Goal: Information Seeking & Learning: Learn about a topic

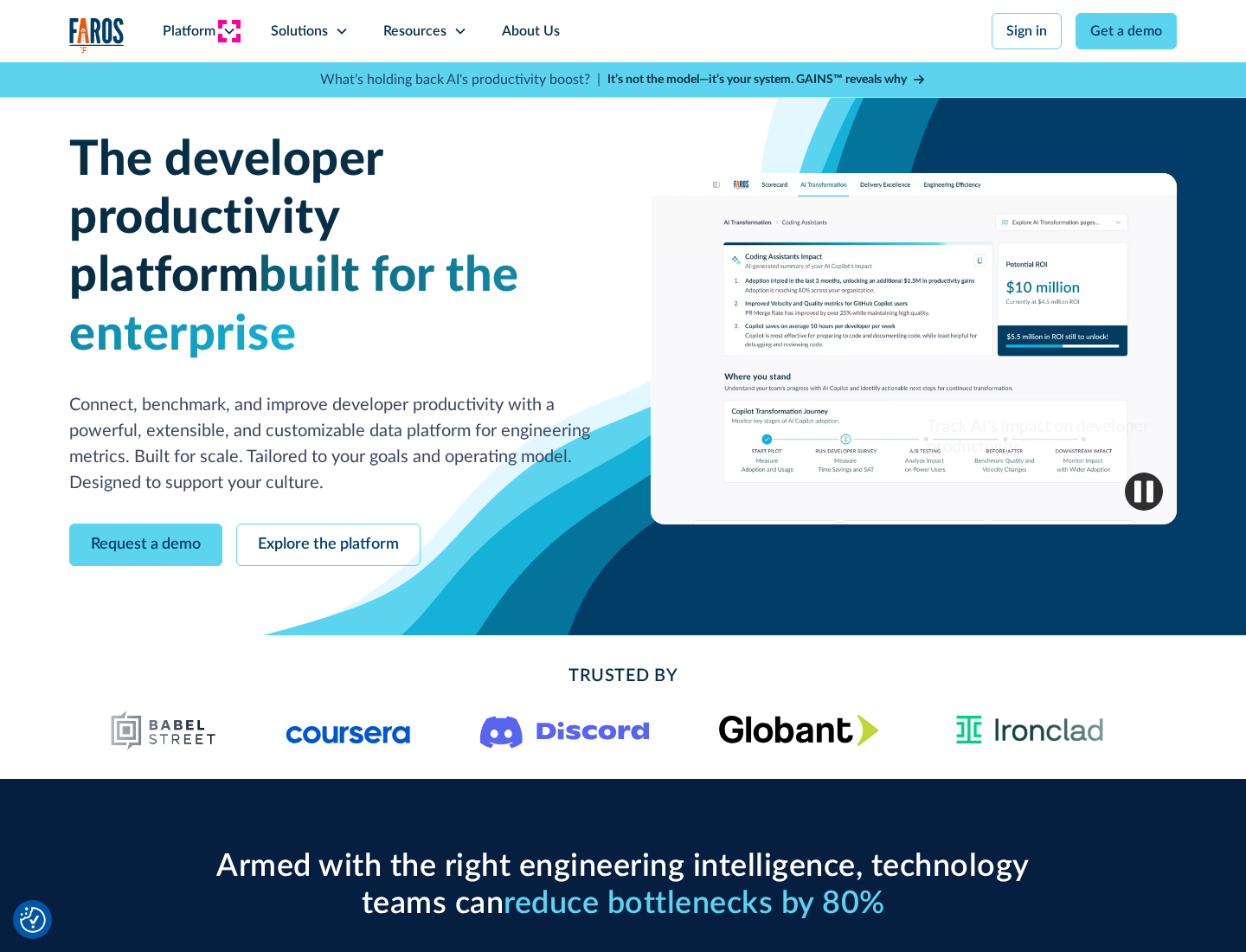
click at [229, 31] on icon at bounding box center [229, 31] width 14 height 14
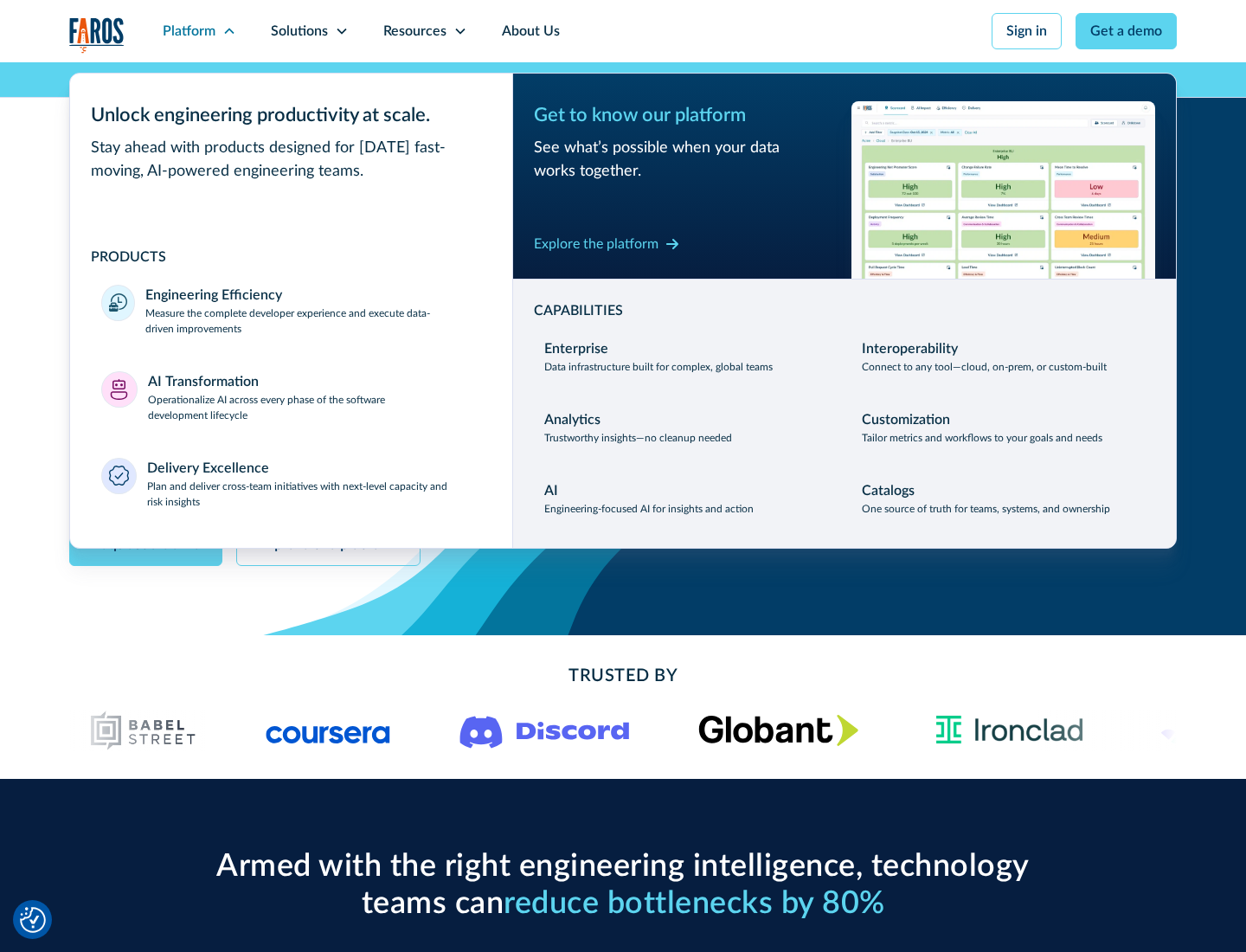
click at [313, 320] on p "Measure the complete developer experience and execute data-driven improvements" at bounding box center [313, 321] width 335 height 31
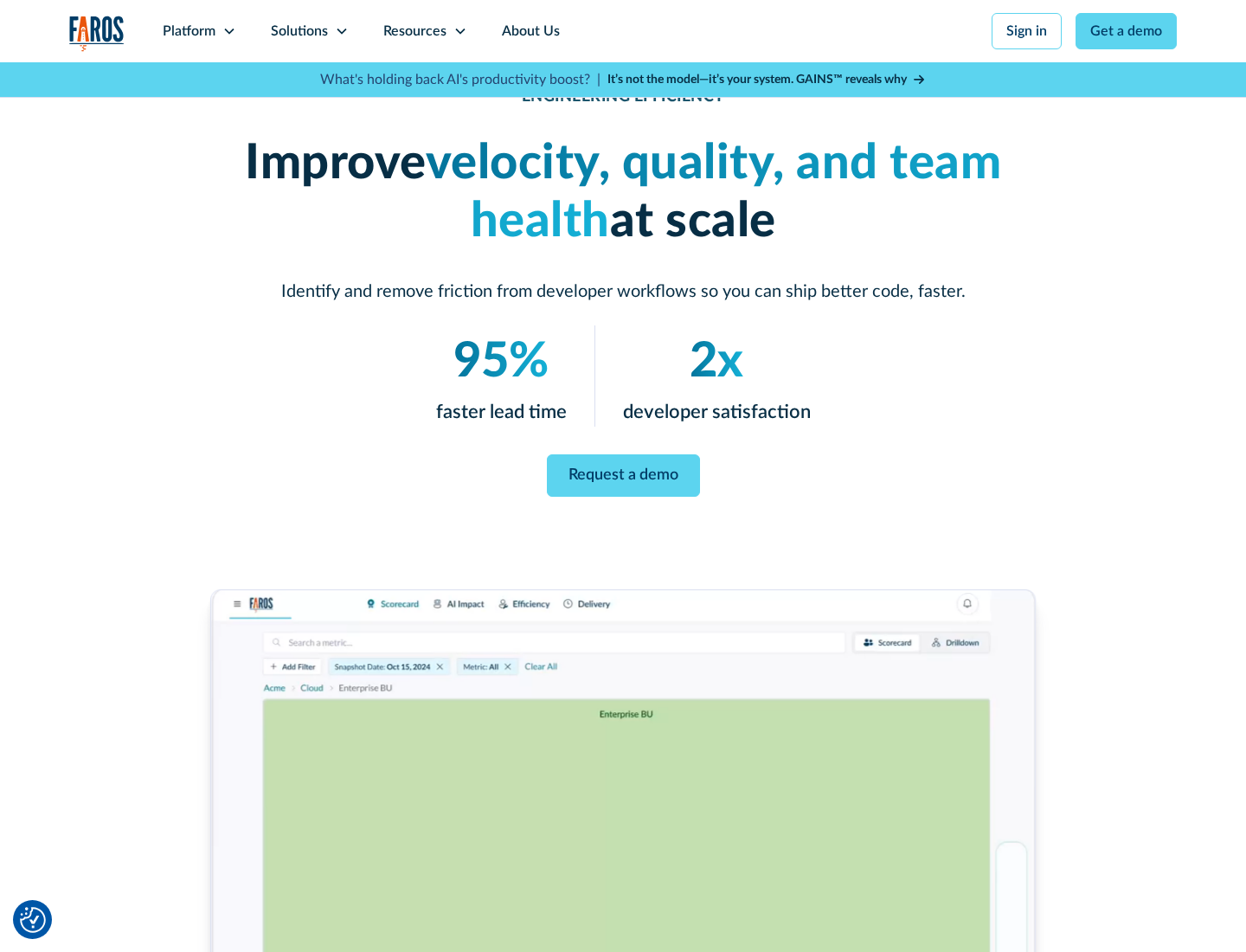
click at [623, 473] on link "Request a demo" at bounding box center [623, 475] width 153 height 42
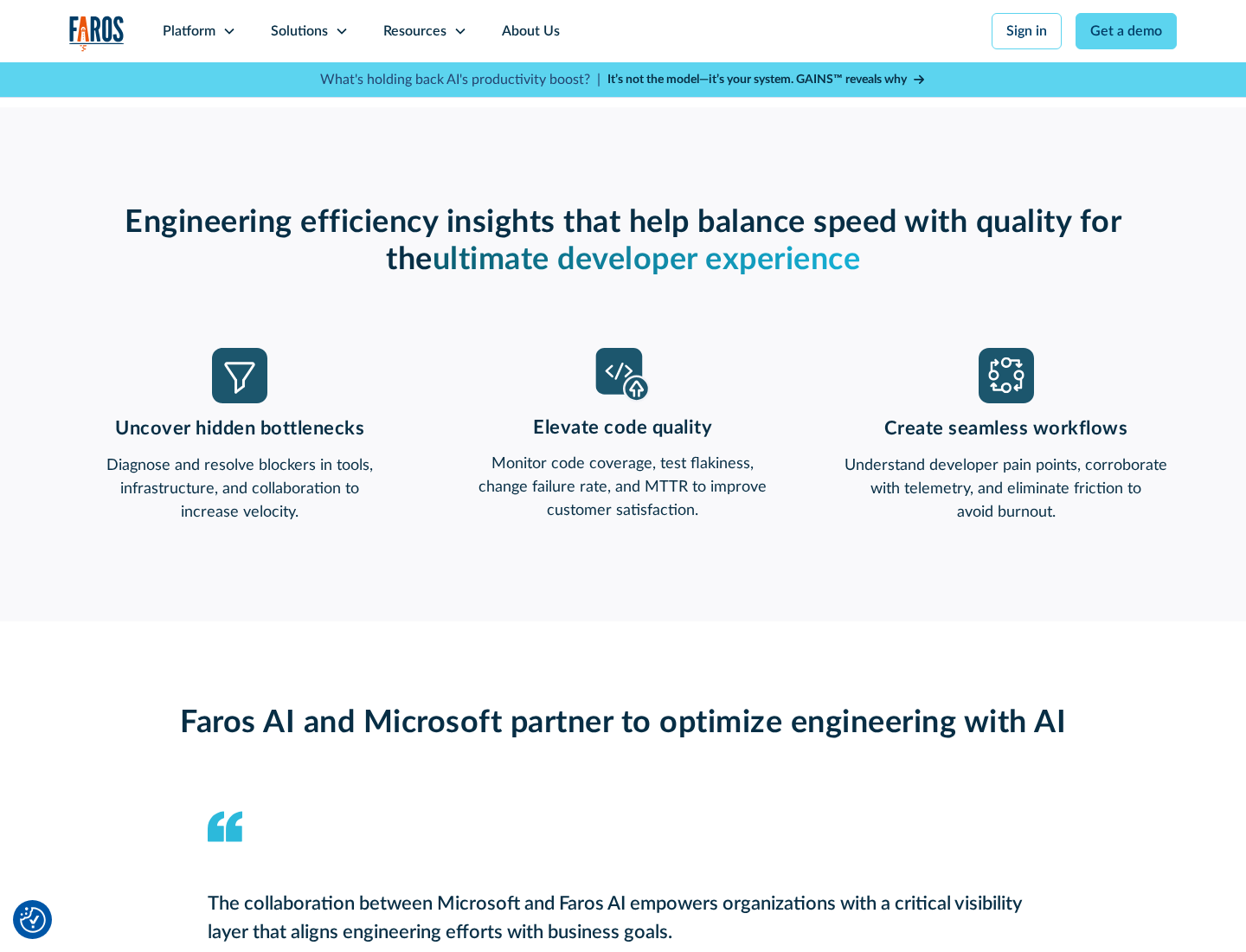
click at [229, 31] on icon at bounding box center [229, 31] width 14 height 14
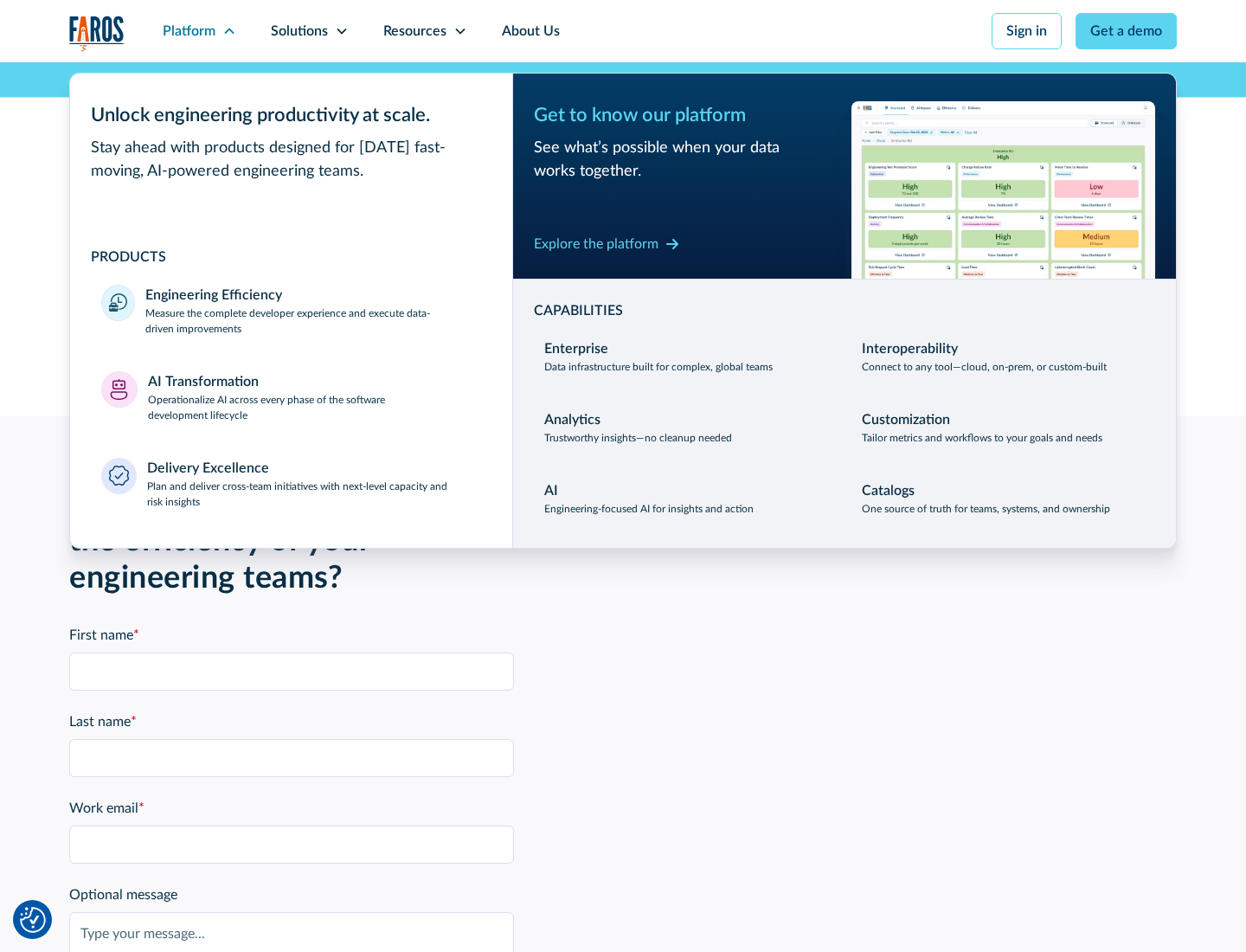
scroll to position [3795, 0]
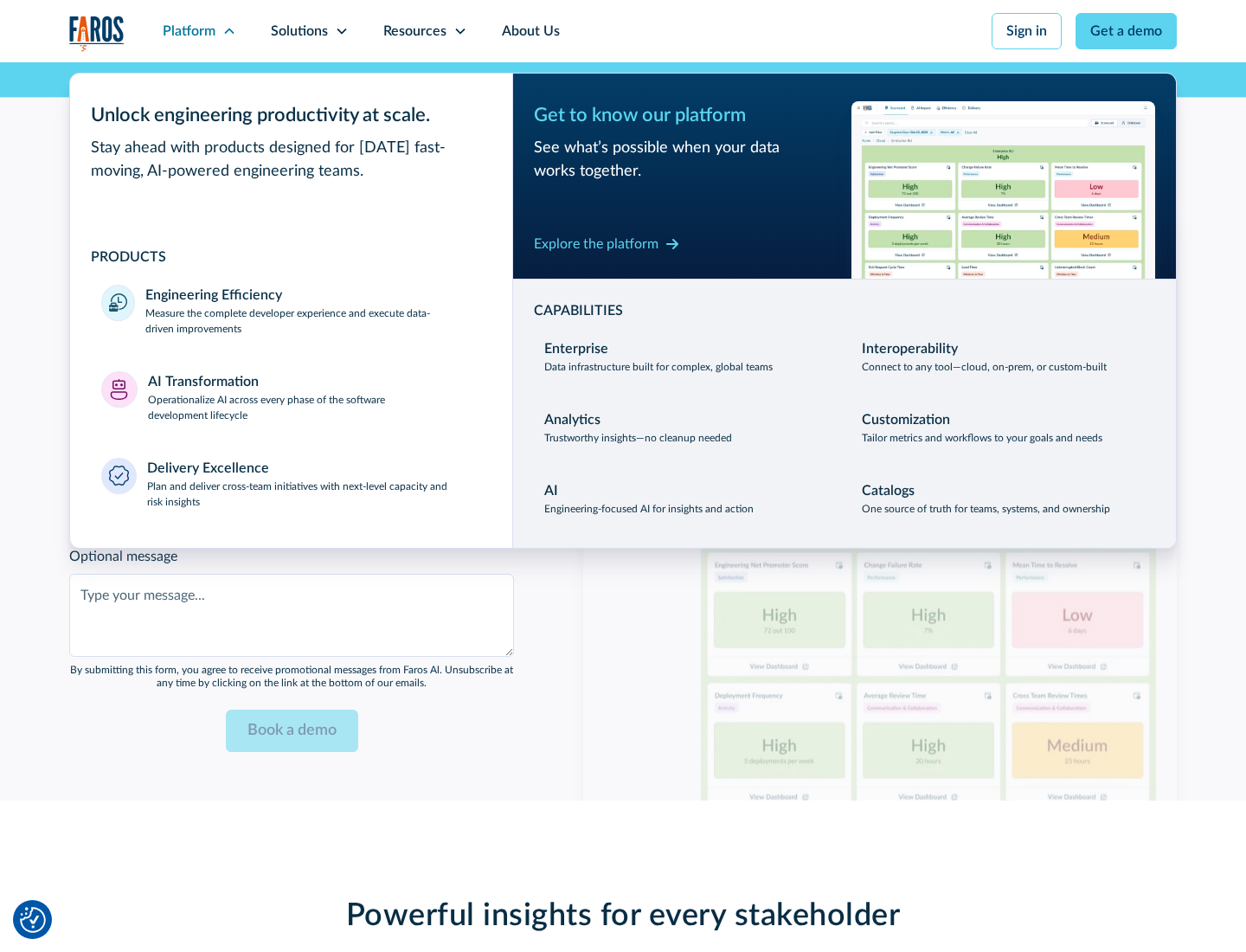
click at [314, 396] on p "Operationalize AI across every phase of the software development lifecycle" at bounding box center [315, 408] width 334 height 31
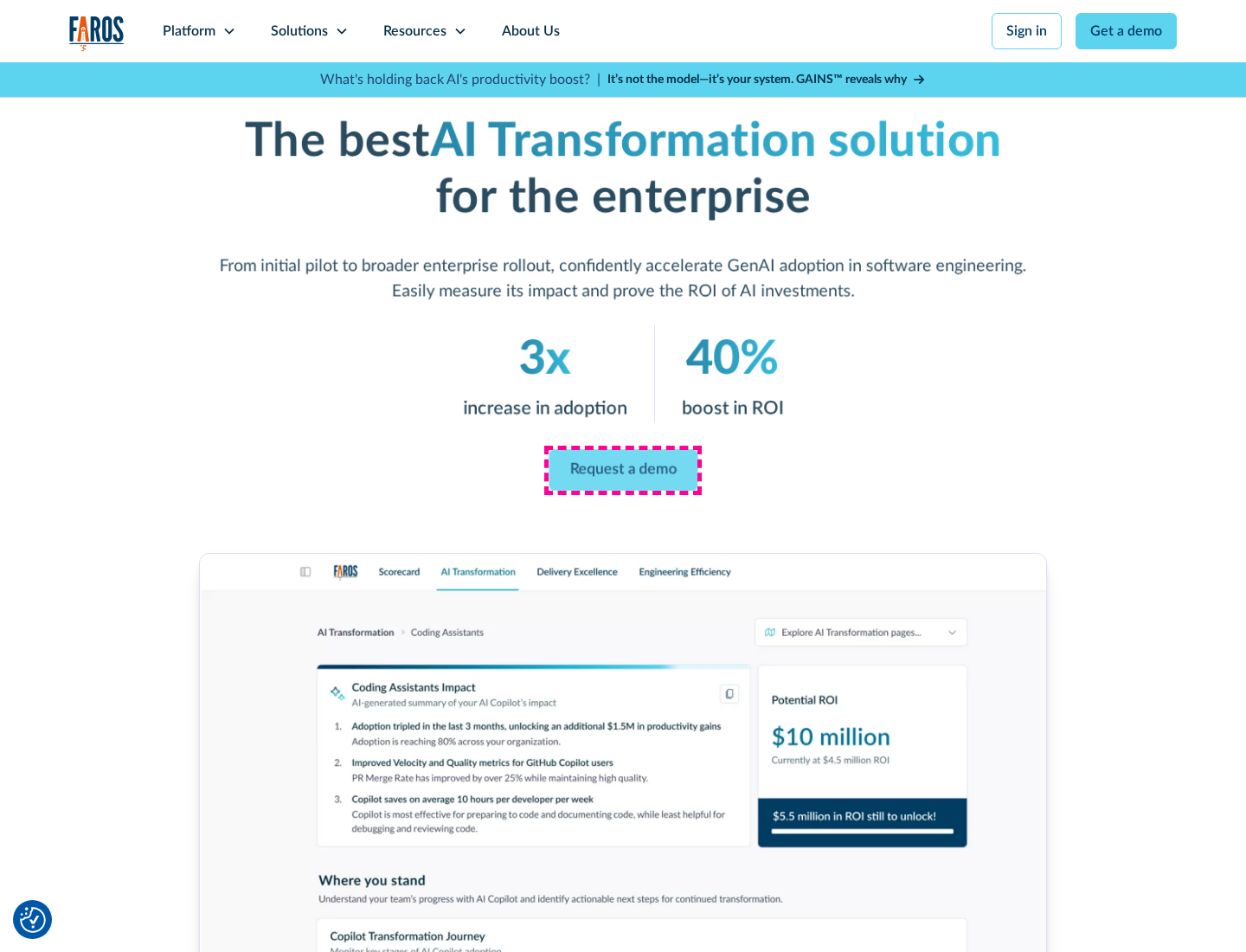
click at [623, 470] on link "Request a demo" at bounding box center [623, 471] width 149 height 42
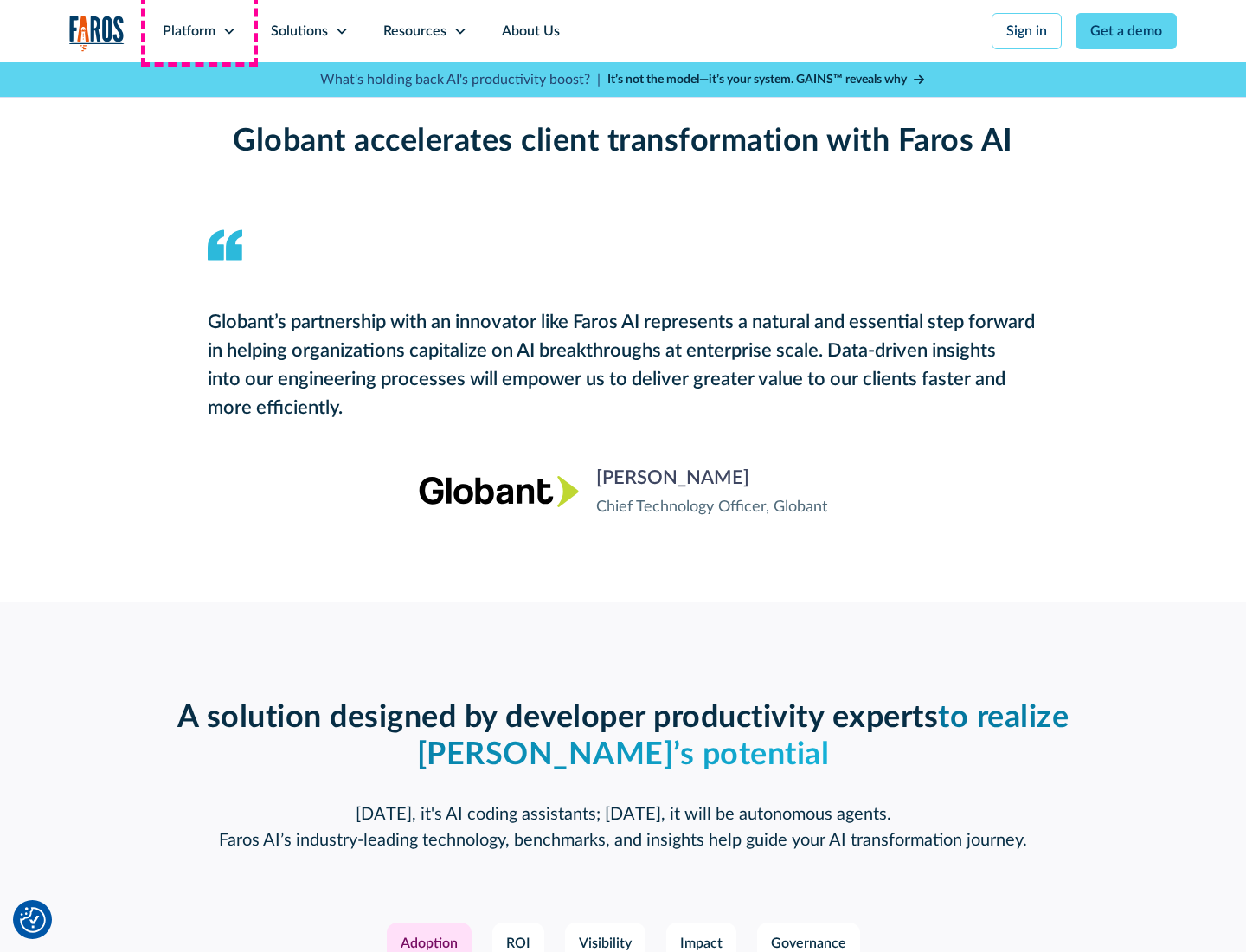
click at [199, 31] on div "Platform" at bounding box center [189, 31] width 52 height 21
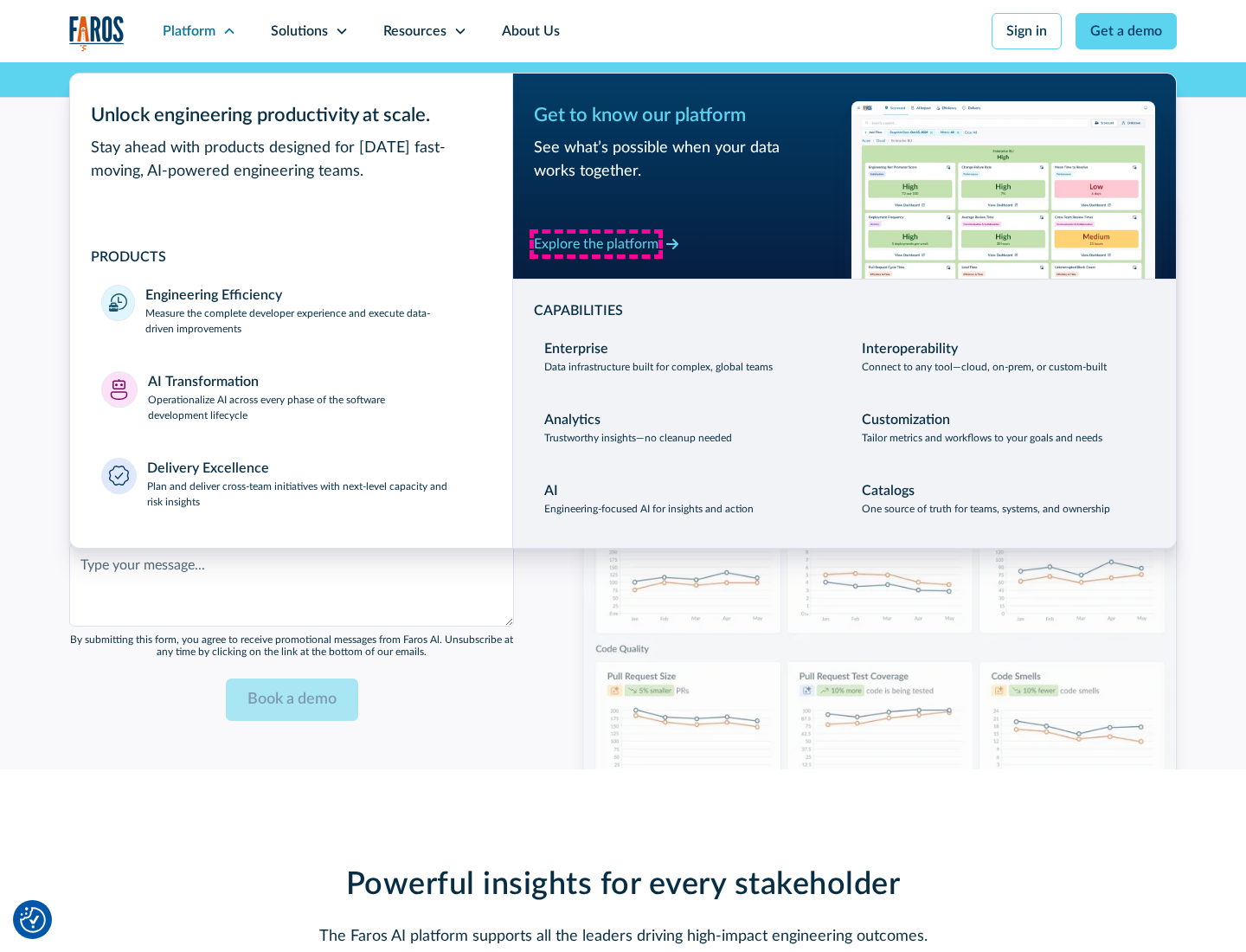
scroll to position [4211, 0]
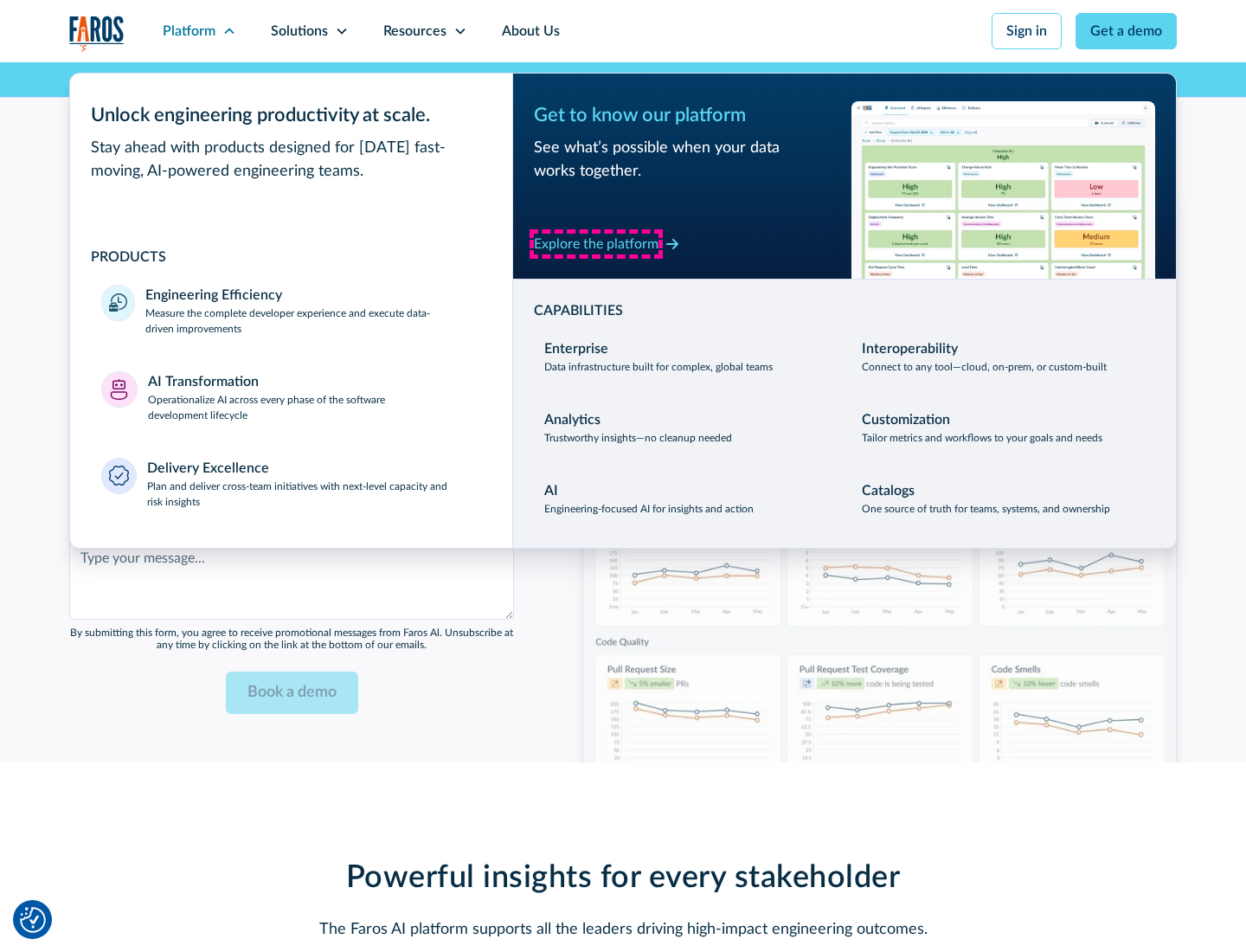
click at [596, 243] on div "Explore the platform" at bounding box center [596, 243] width 125 height 21
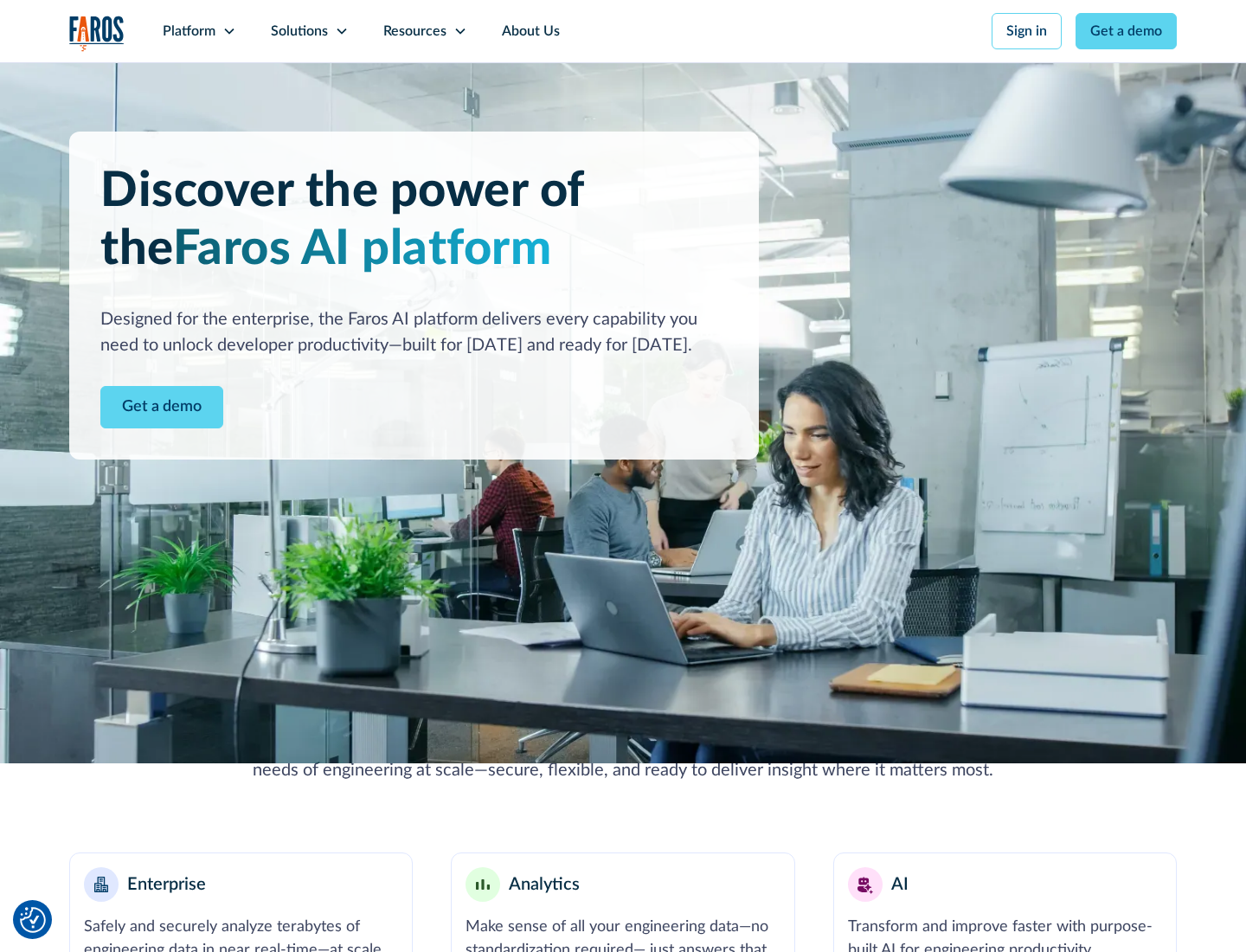
click at [162, 407] on link "Get a demo" at bounding box center [162, 407] width 123 height 42
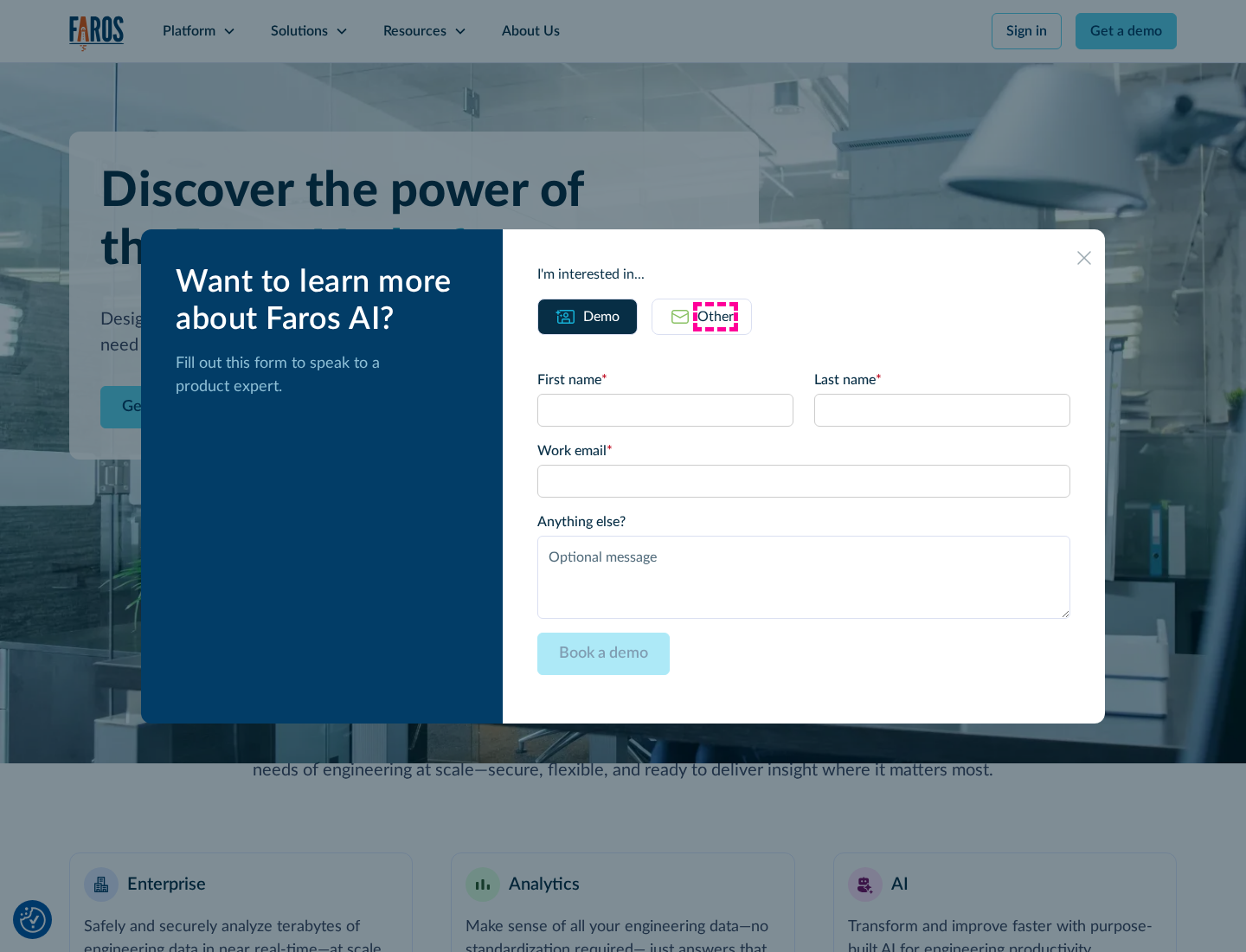
click at [715, 316] on div "Other" at bounding box center [715, 316] width 36 height 21
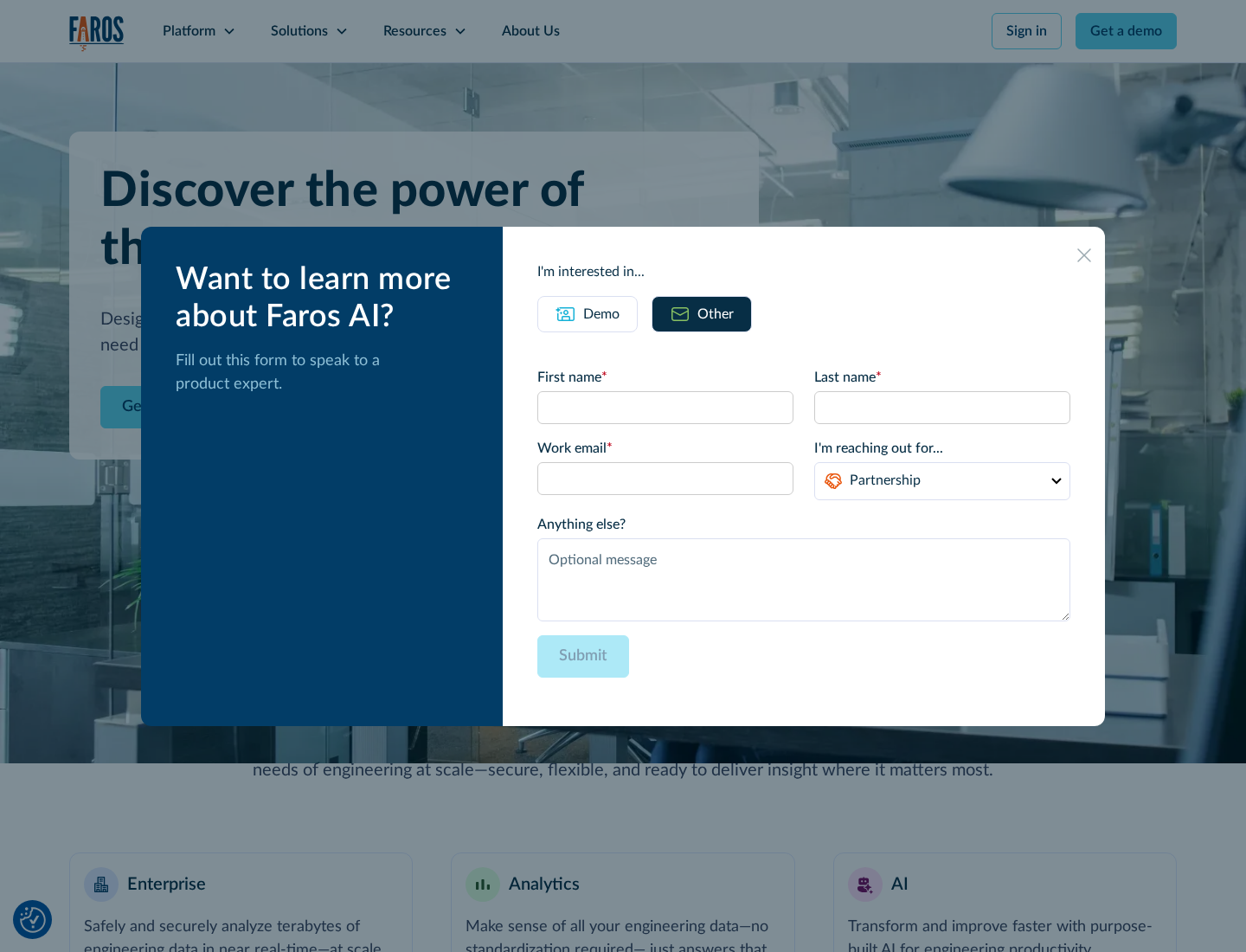
click at [601, 313] on div "Demo" at bounding box center [601, 314] width 36 height 21
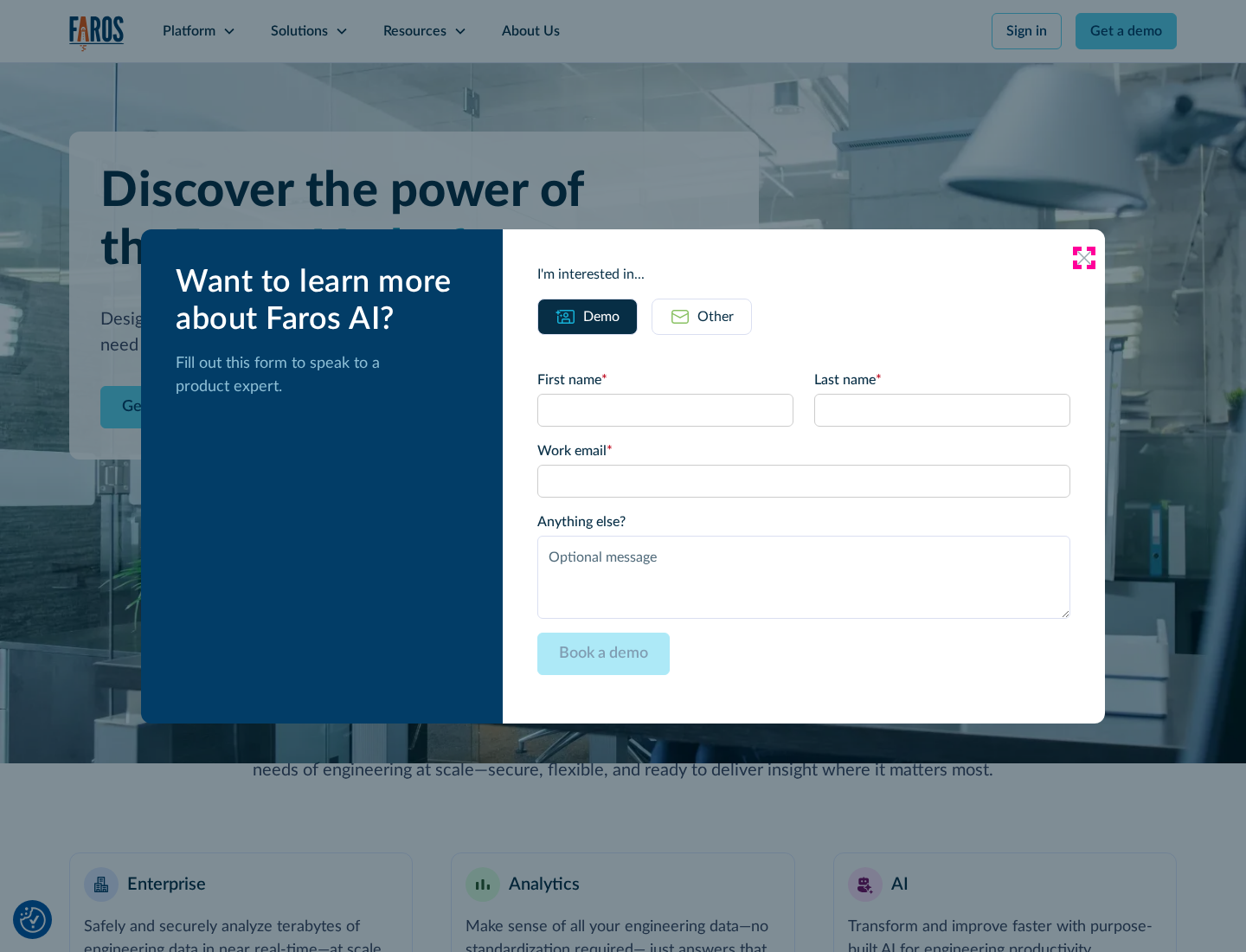
click at [1084, 257] on icon at bounding box center [1083, 258] width 14 height 14
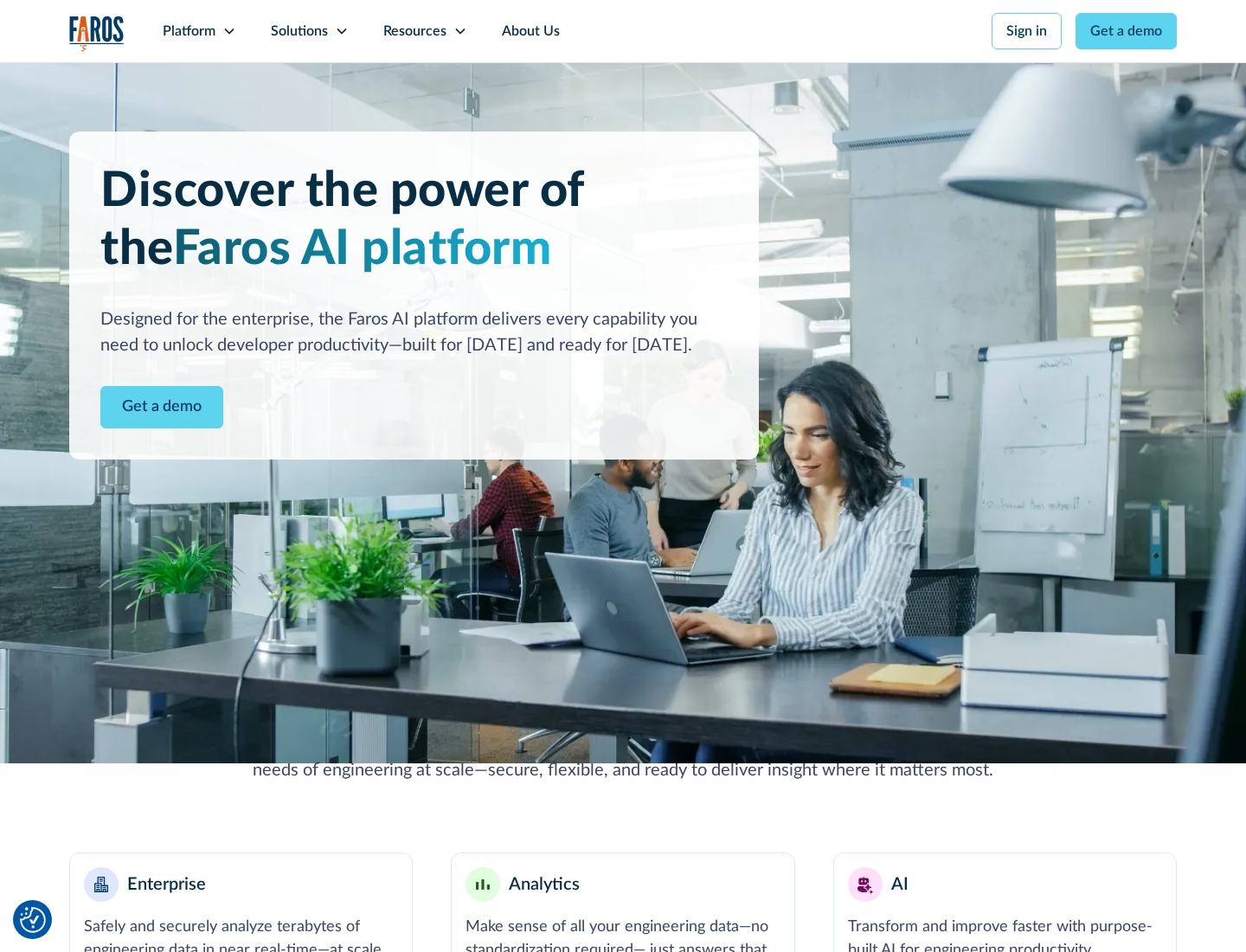
click at [229, 31] on icon at bounding box center [229, 31] width 14 height 14
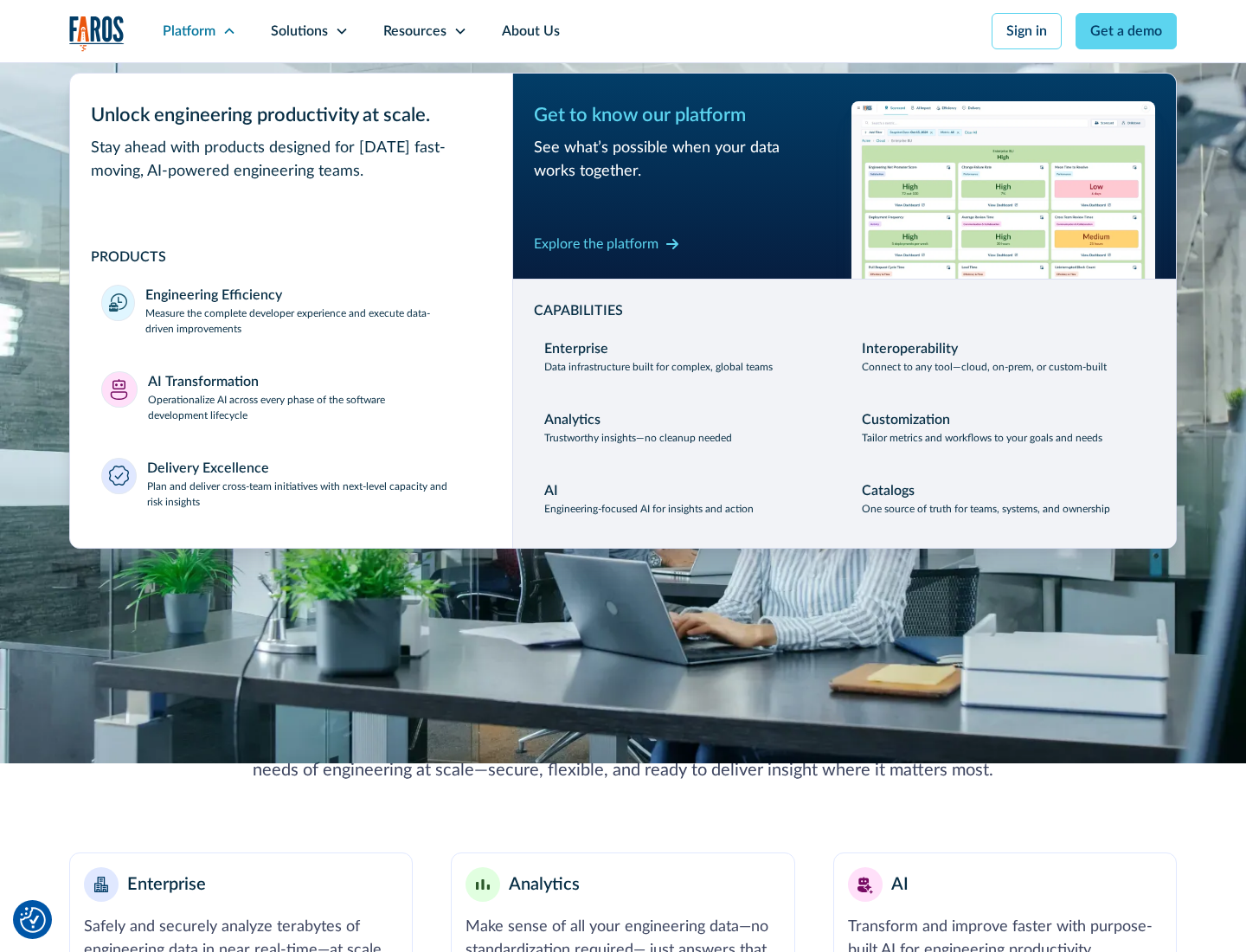
click at [313, 493] on p "Plan and deliver cross-team initiatives with next-level capacity and risk insig…" at bounding box center [315, 494] width 335 height 31
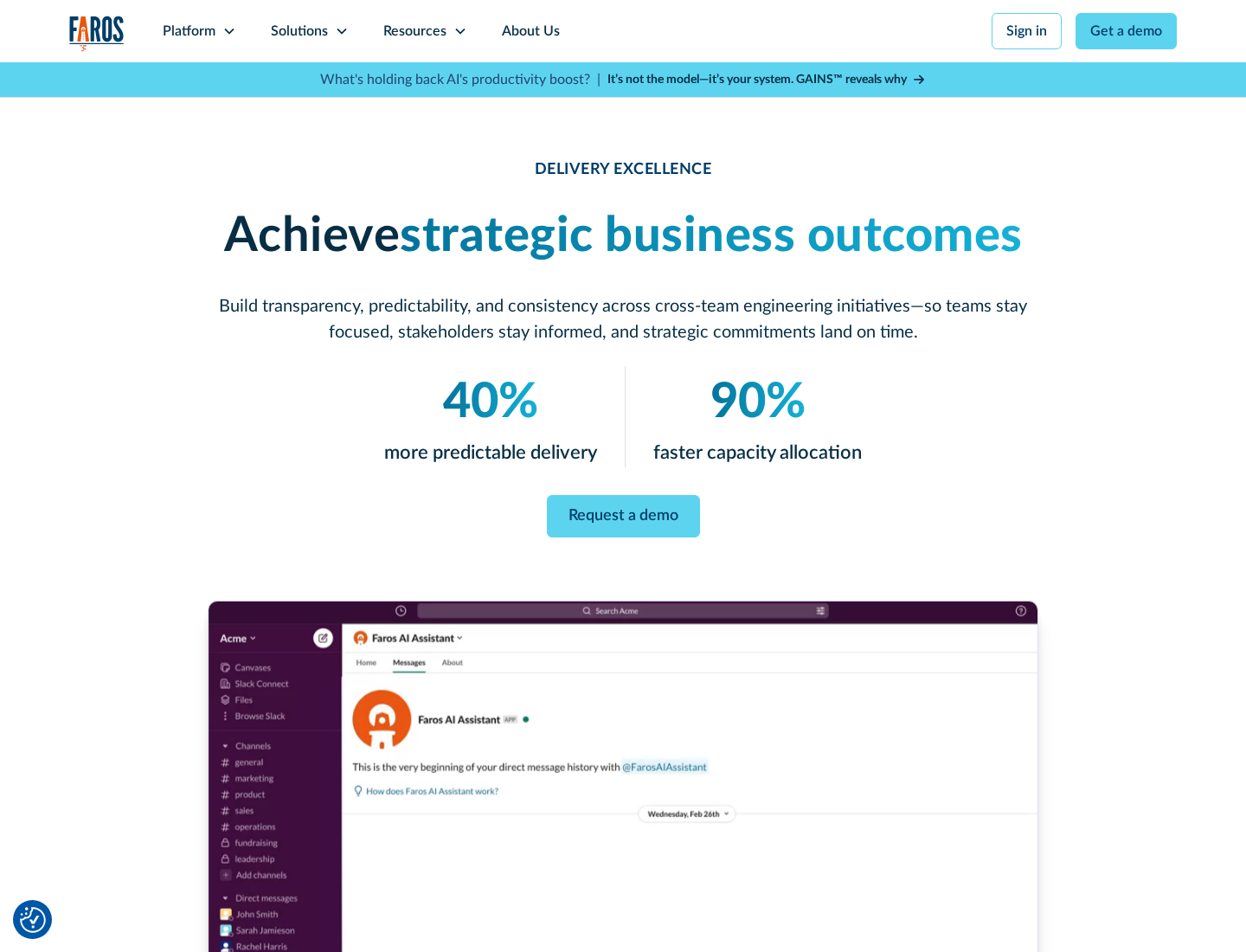
click at [341, 31] on icon at bounding box center [341, 31] width 14 height 14
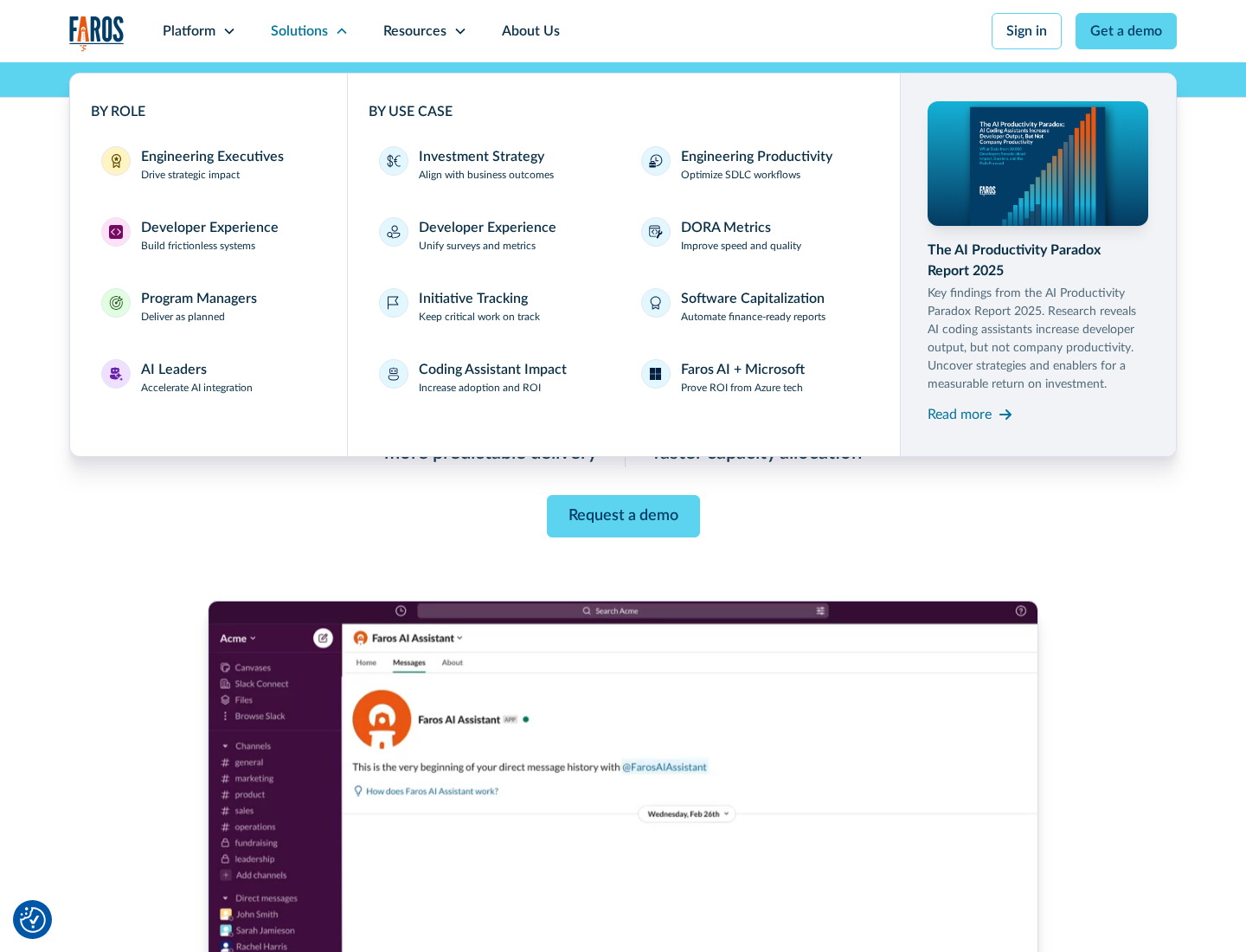
click at [208, 165] on div "Engineering Executives" at bounding box center [212, 156] width 143 height 21
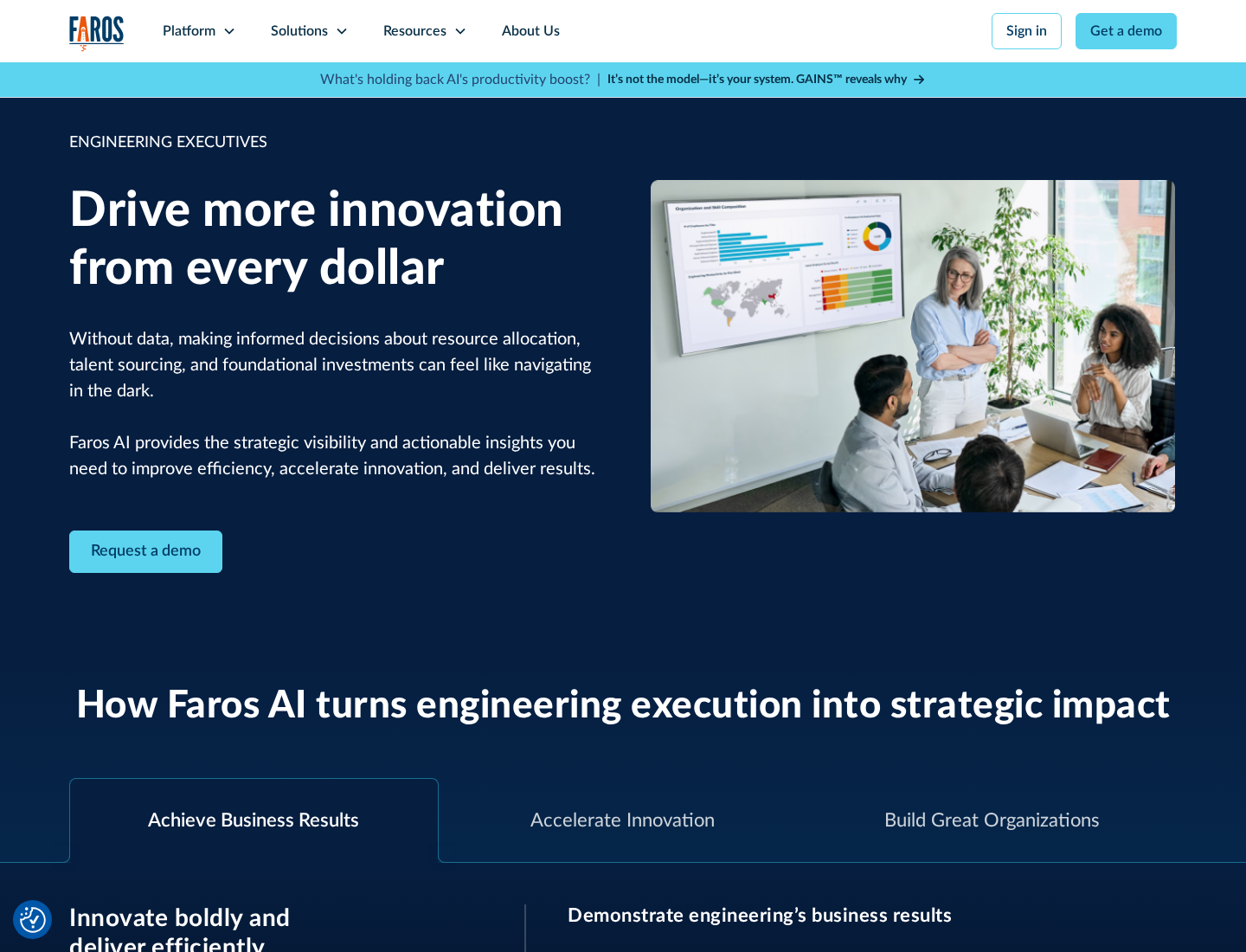
click at [341, 31] on icon at bounding box center [341, 31] width 14 height 14
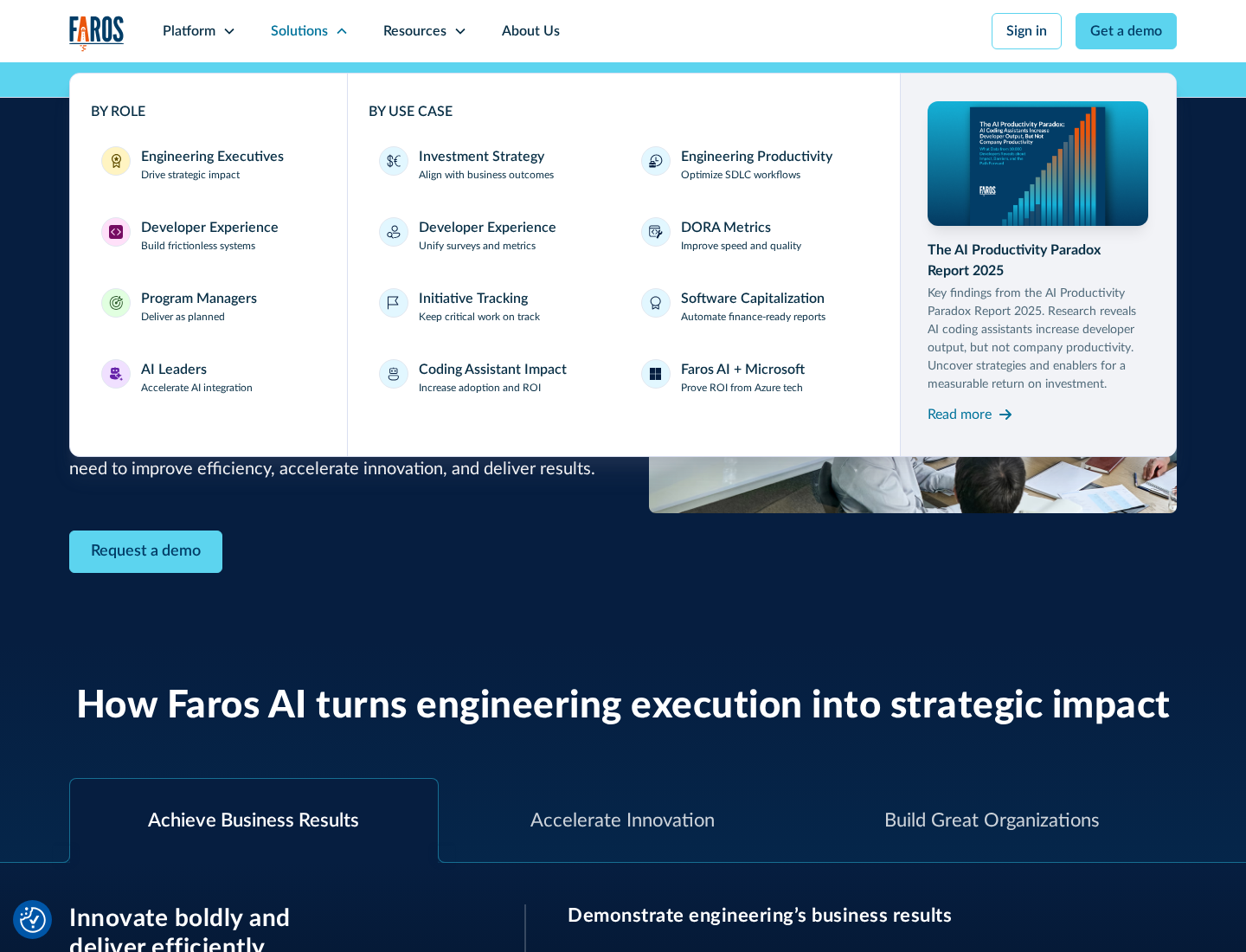
click at [208, 228] on div "Developer Experience" at bounding box center [210, 227] width 137 height 21
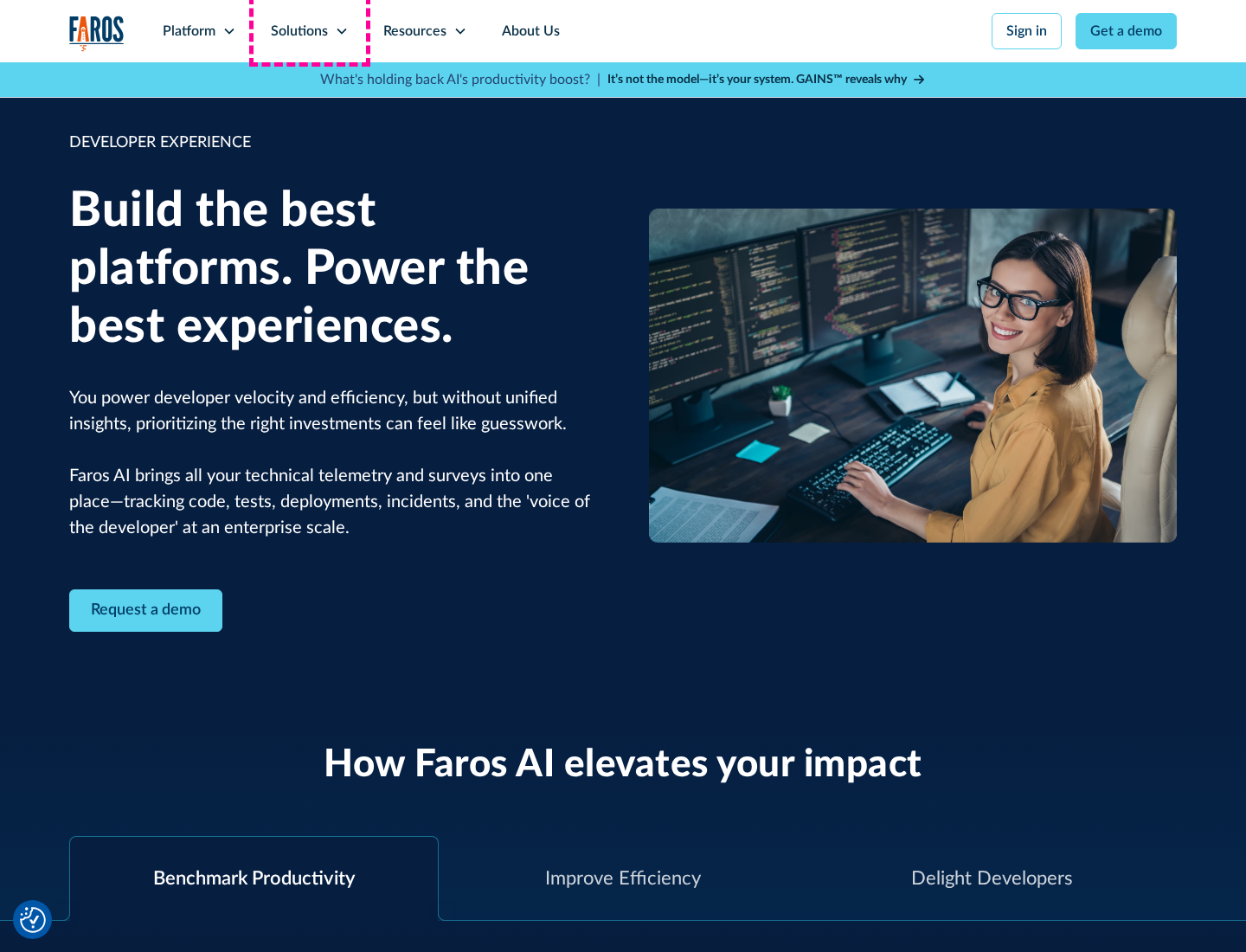
click at [309, 31] on div "Solutions" at bounding box center [299, 31] width 57 height 21
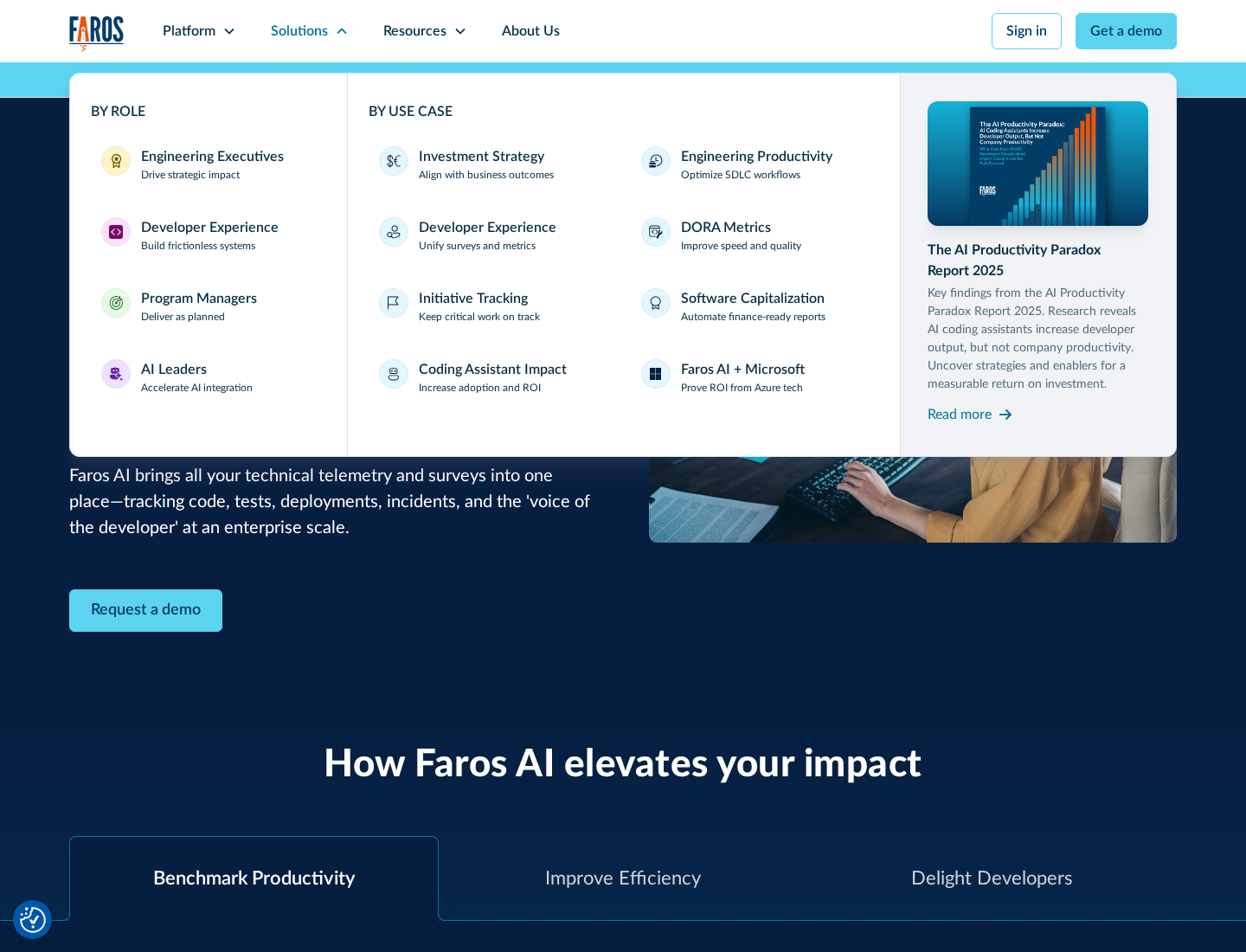
click at [198, 306] on div "Program Managers" at bounding box center [199, 298] width 116 height 21
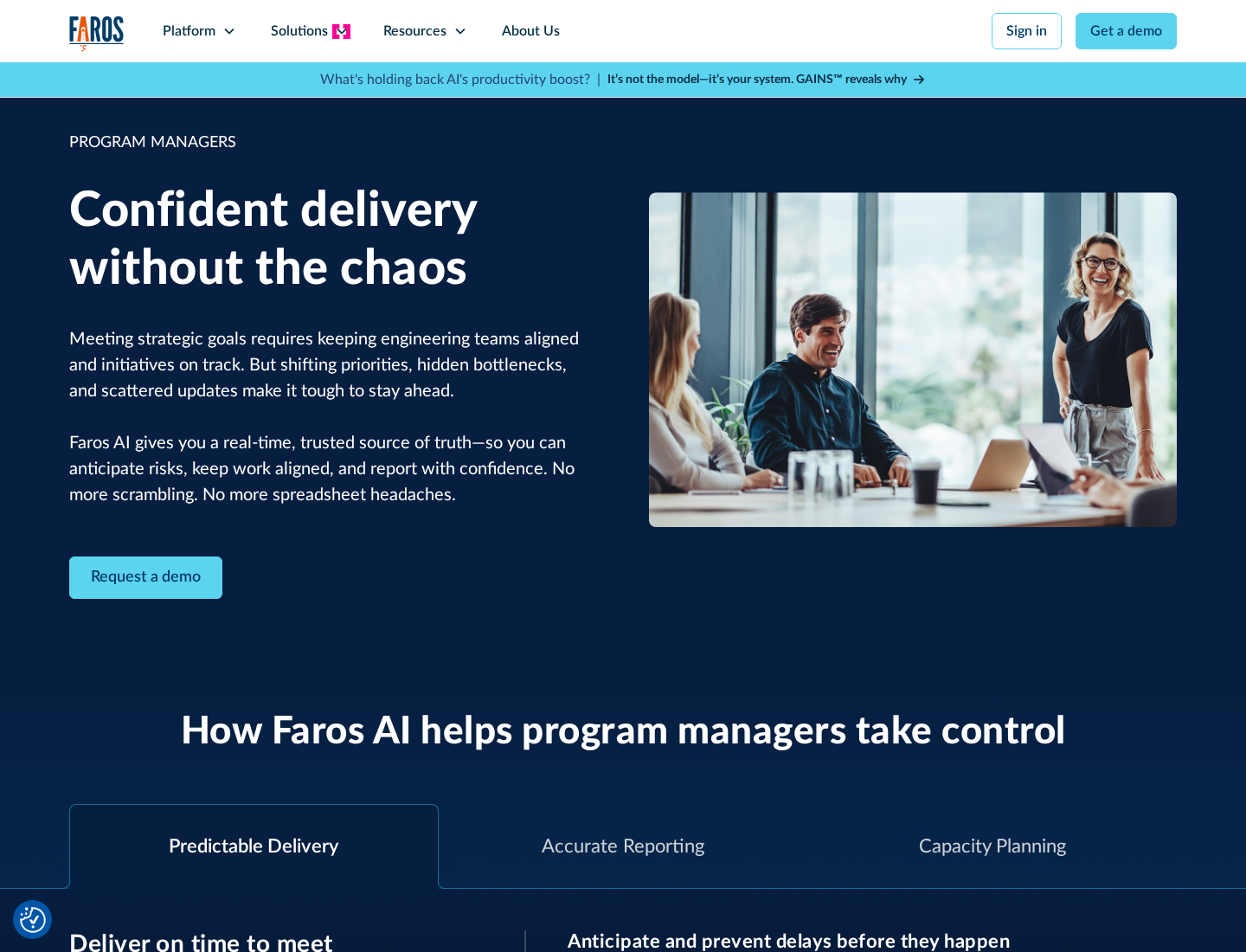
click at [341, 31] on icon at bounding box center [341, 31] width 14 height 14
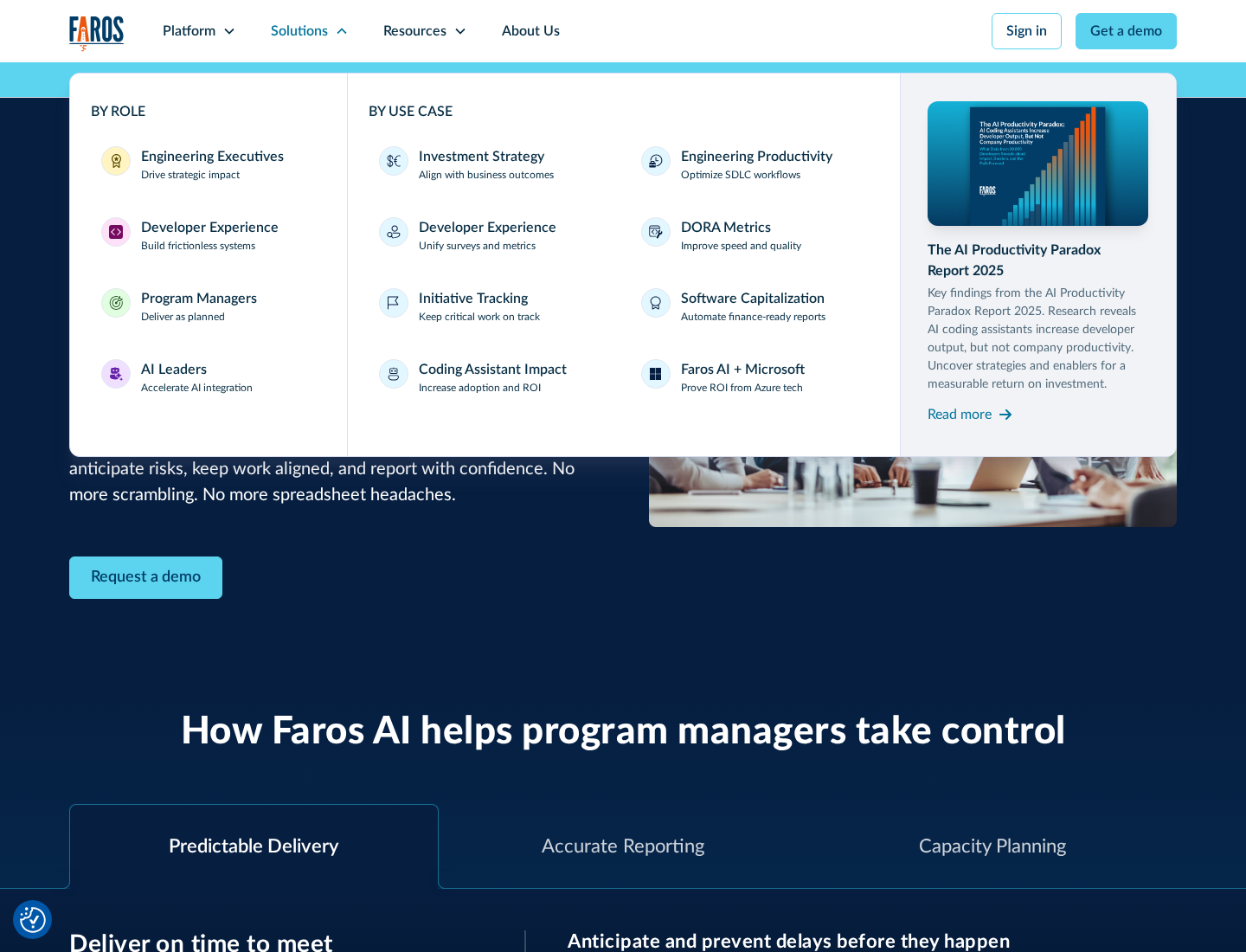
click at [197, 377] on div "AI Leaders" at bounding box center [174, 369] width 66 height 21
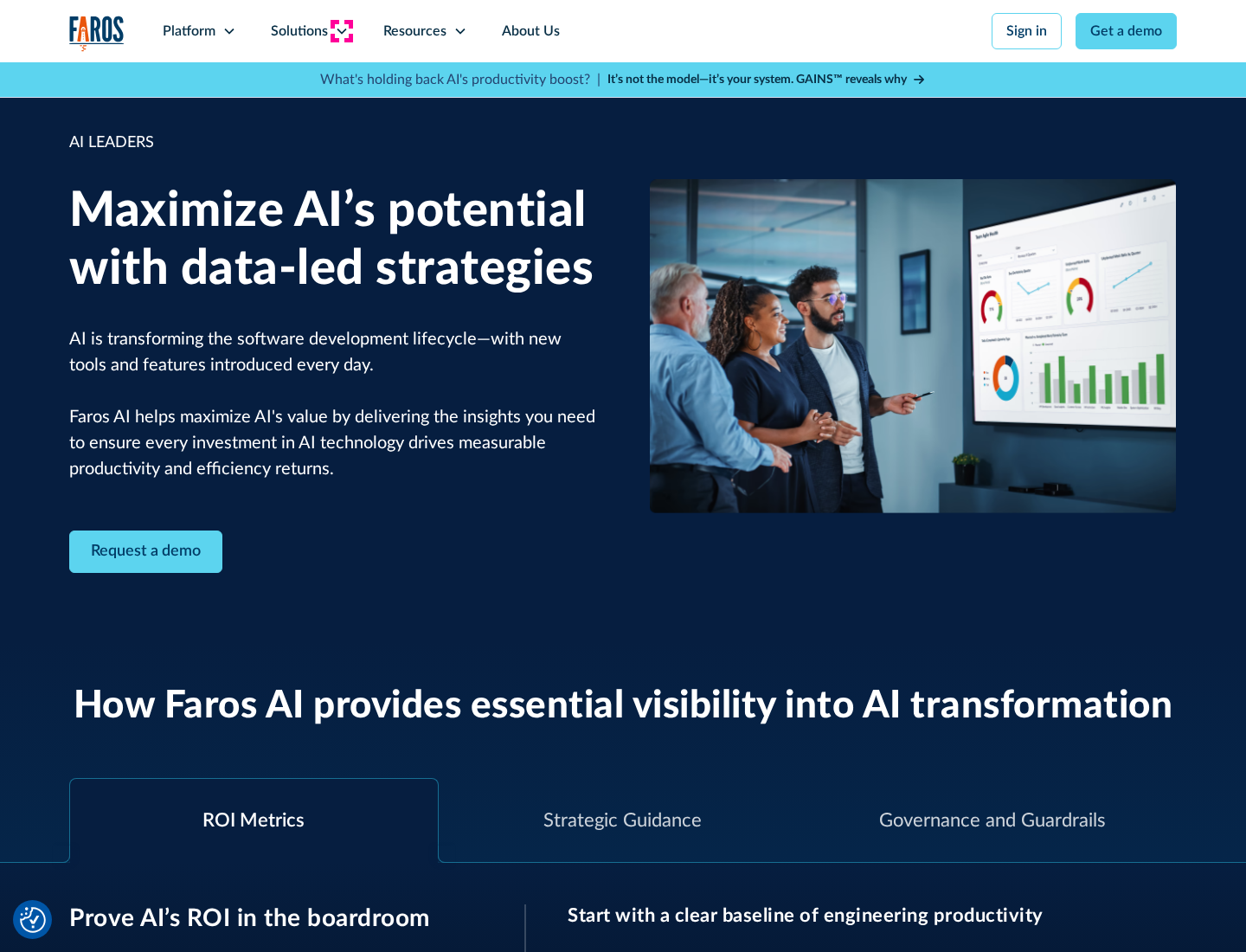
click at [341, 31] on icon at bounding box center [341, 31] width 14 height 14
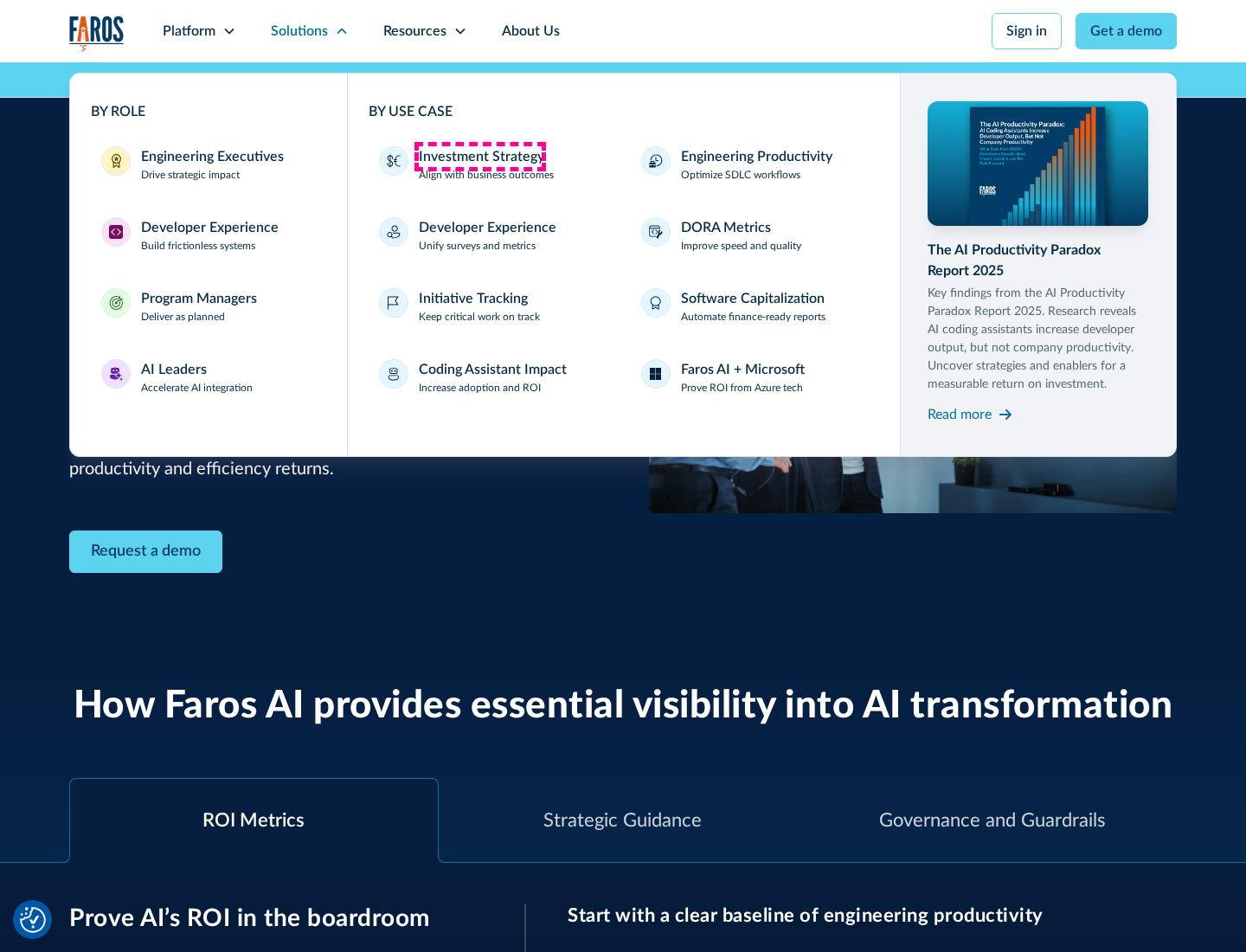
click at [479, 156] on div "Investment Strategy" at bounding box center [481, 156] width 126 height 21
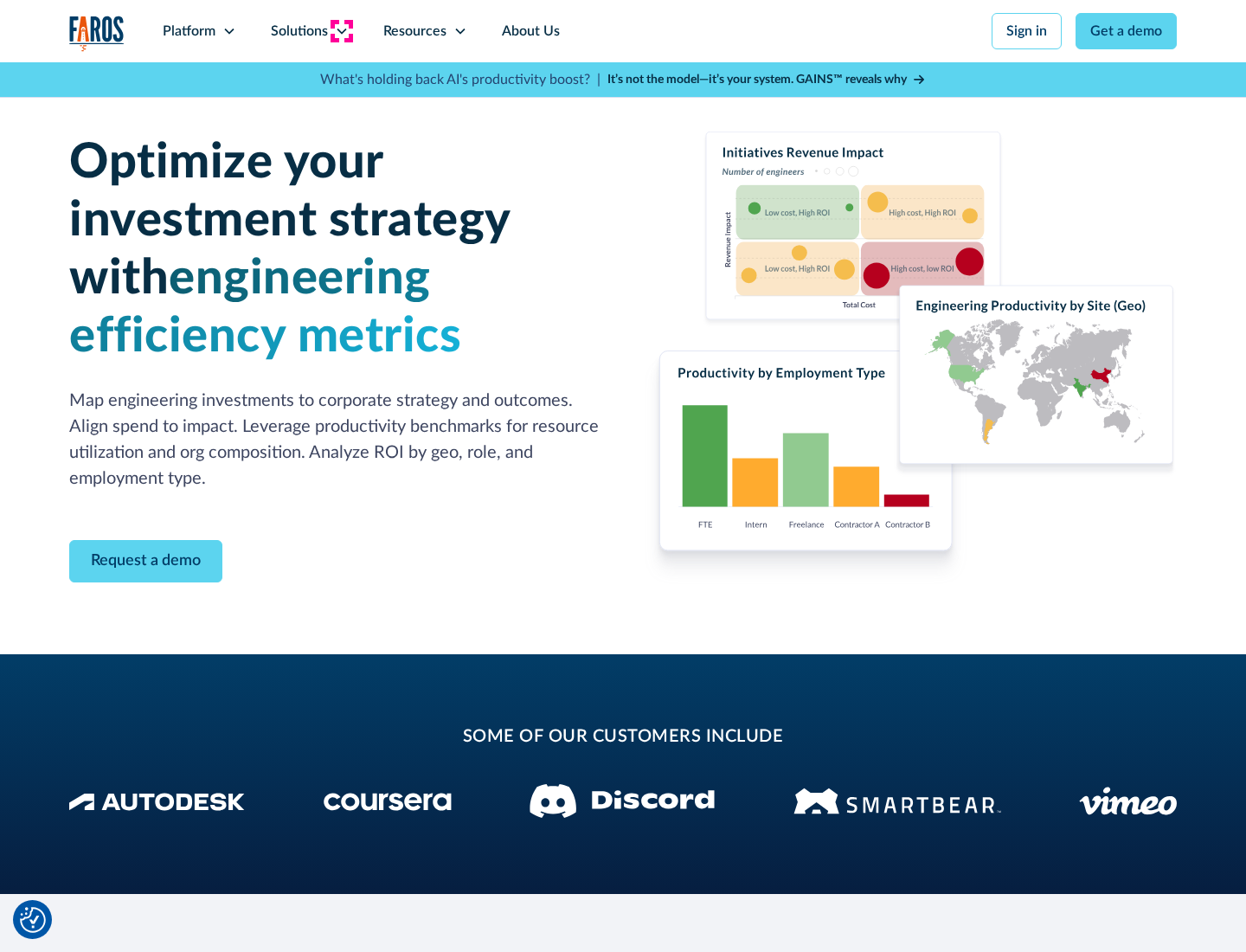
click at [341, 31] on icon at bounding box center [341, 31] width 14 height 14
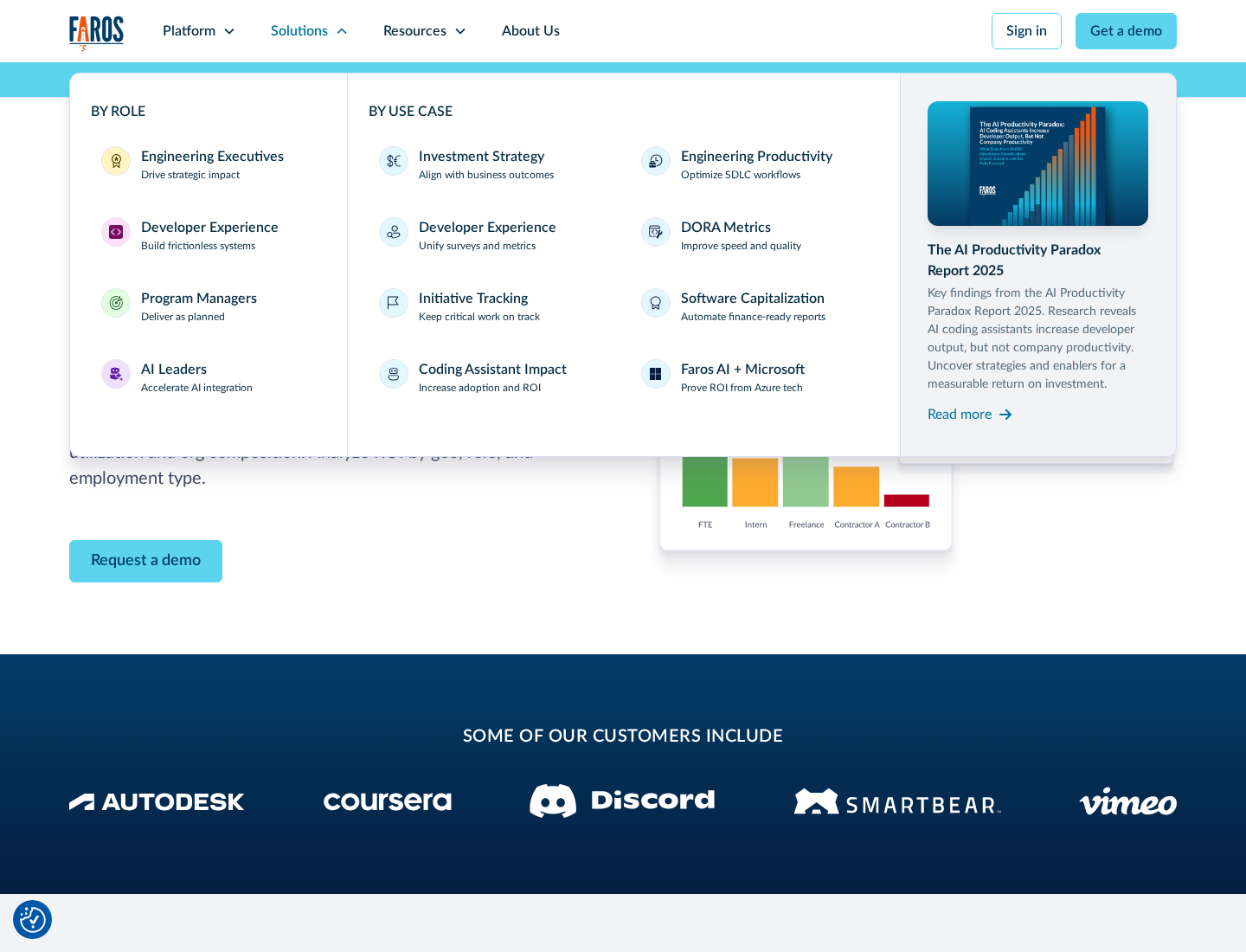
click at [741, 388] on p "Prove ROI from Azure tech" at bounding box center [741, 387] width 122 height 15
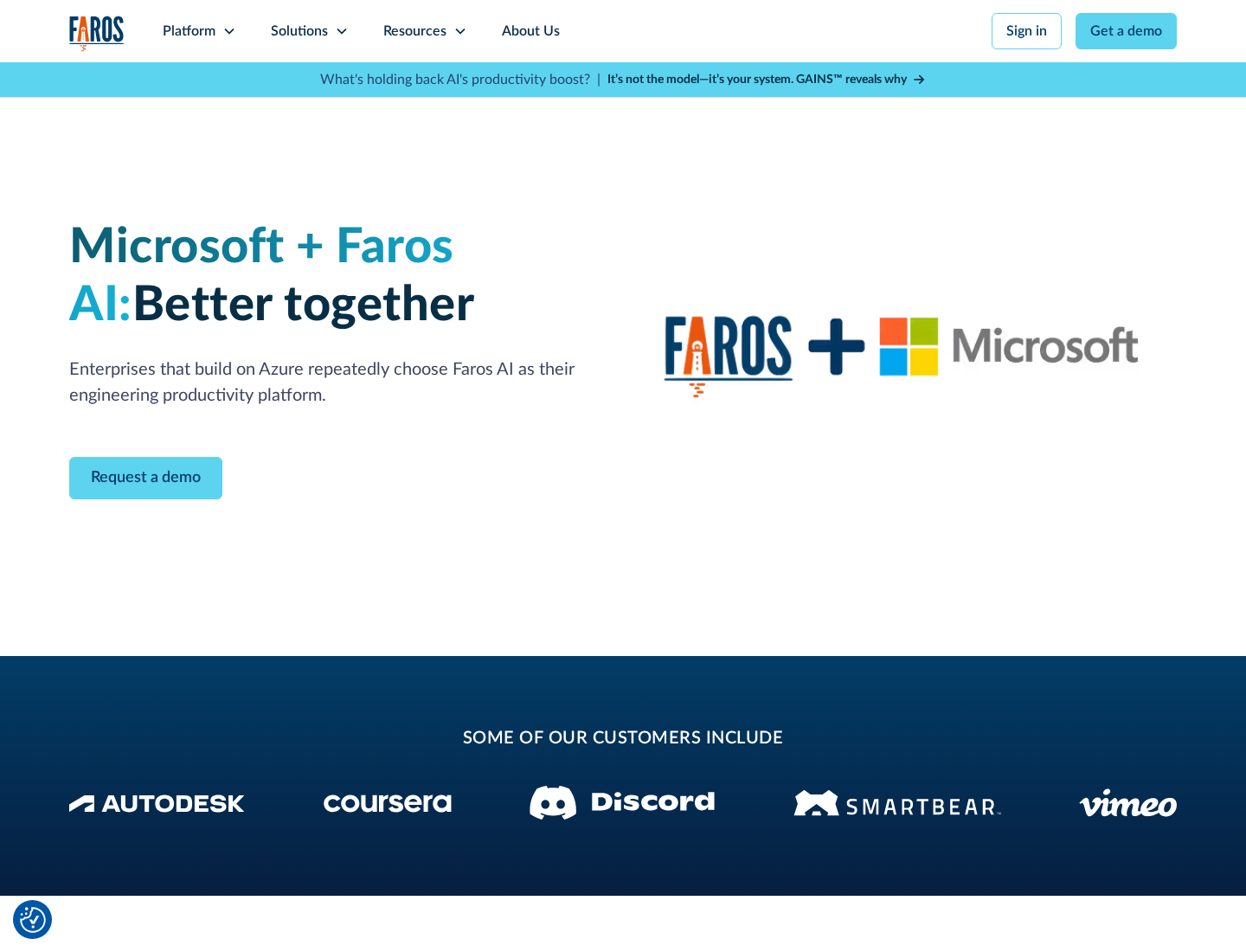
click at [341, 31] on icon at bounding box center [341, 31] width 14 height 14
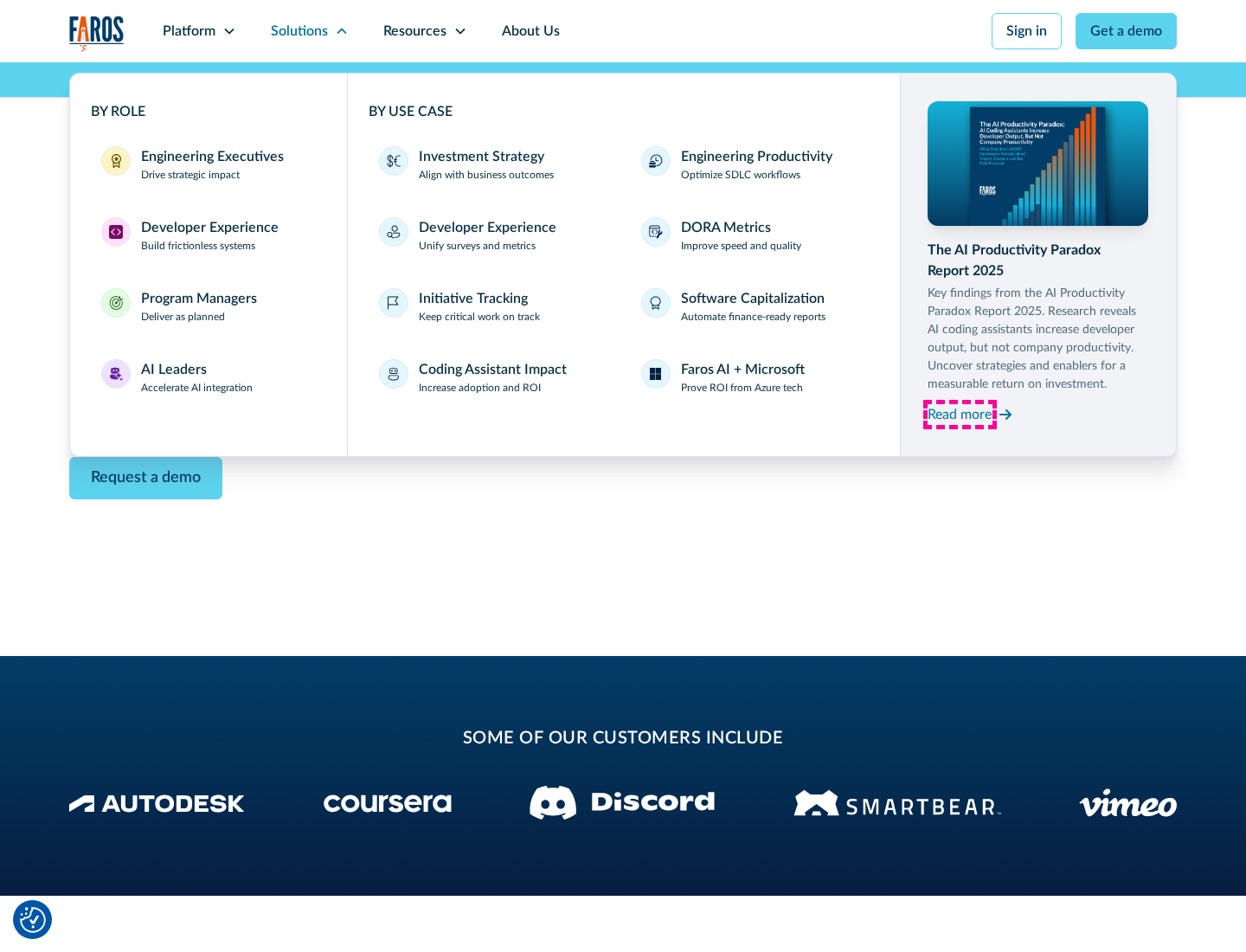
click at [959, 413] on div "Read more" at bounding box center [959, 414] width 64 height 21
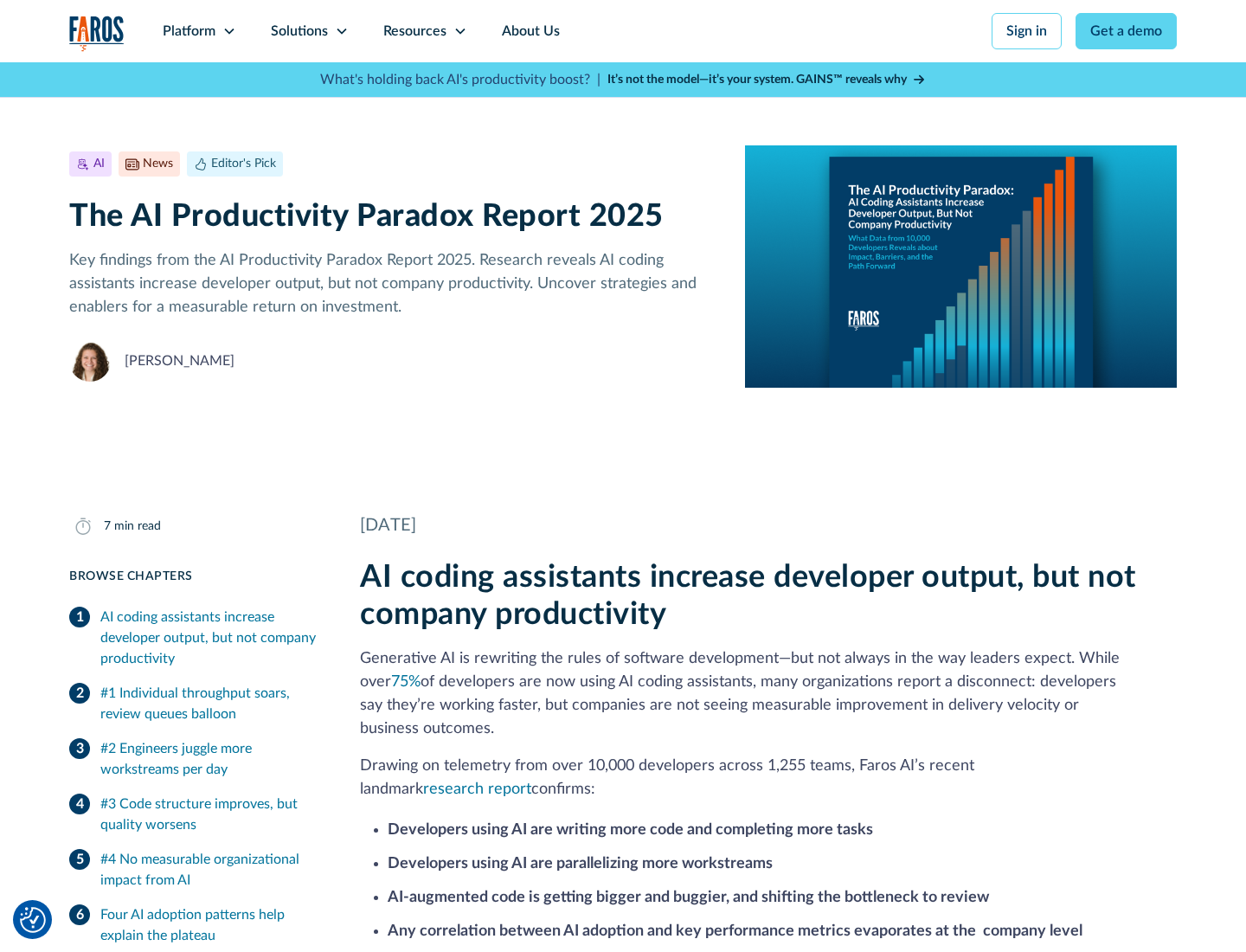
click at [458, 31] on icon at bounding box center [459, 31] width 14 height 14
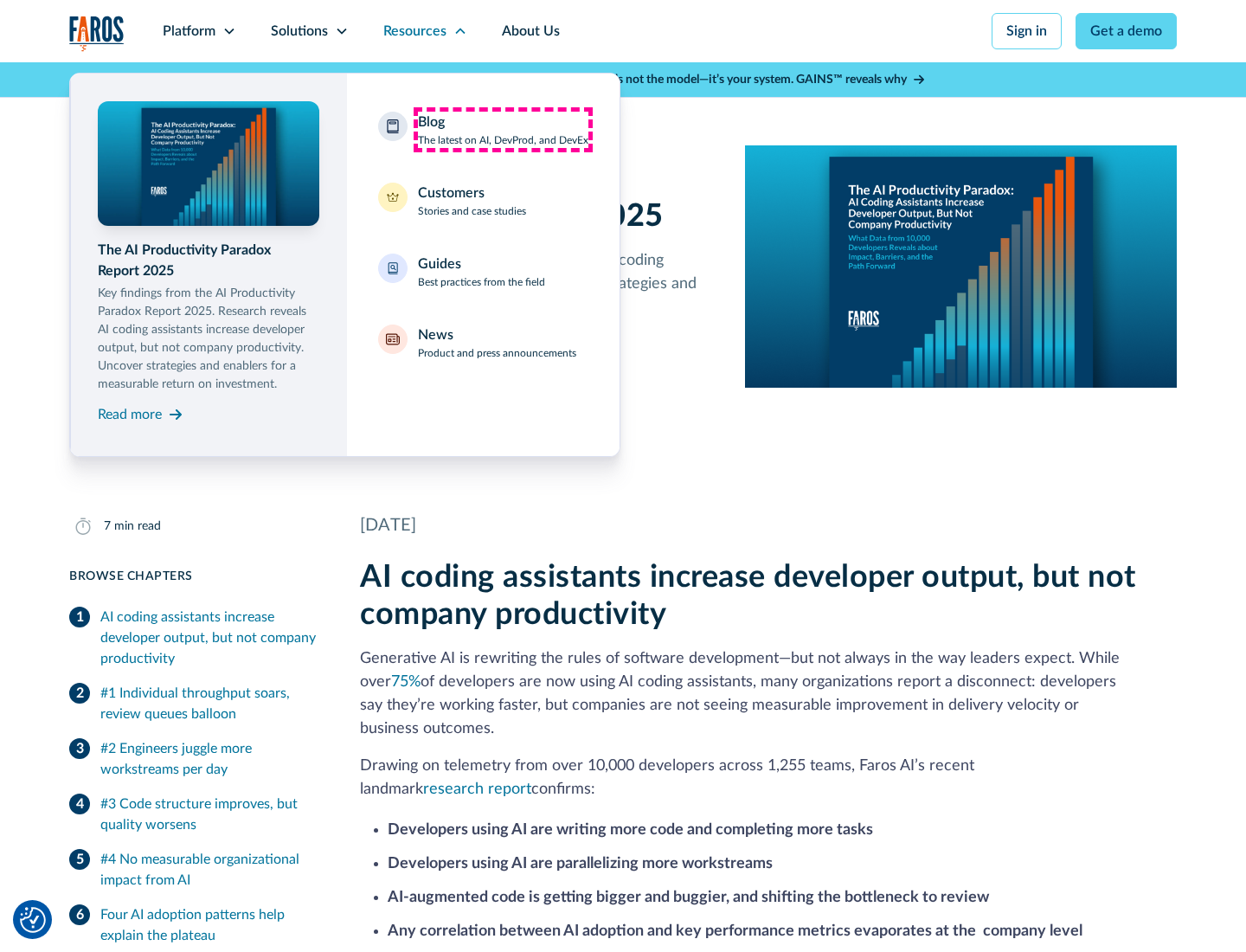
click at [503, 130] on div "Blog The latest on AI, DevProd, and DevEx" at bounding box center [503, 129] width 171 height 36
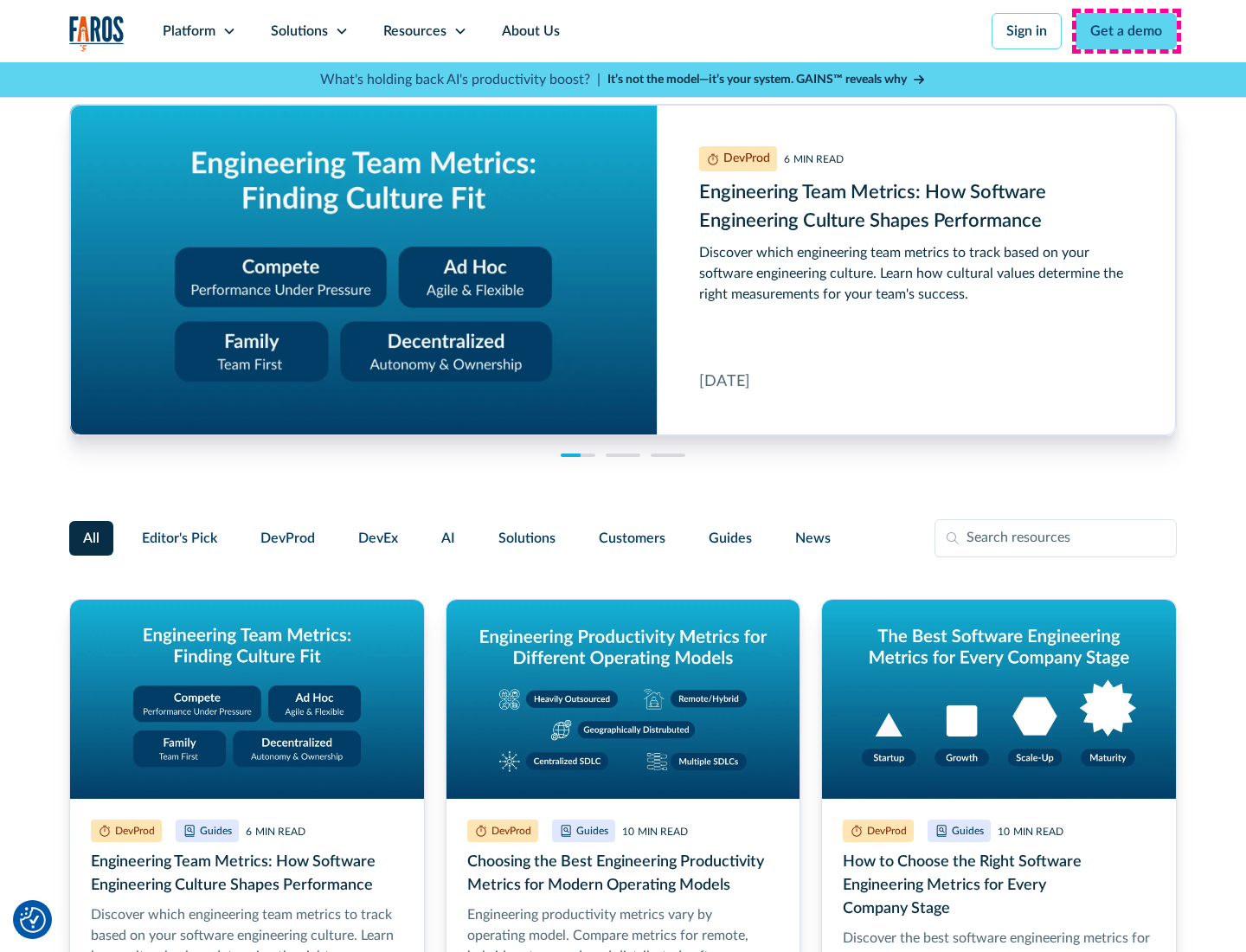
click at [1127, 31] on link "Get a demo" at bounding box center [1127, 31] width 101 height 36
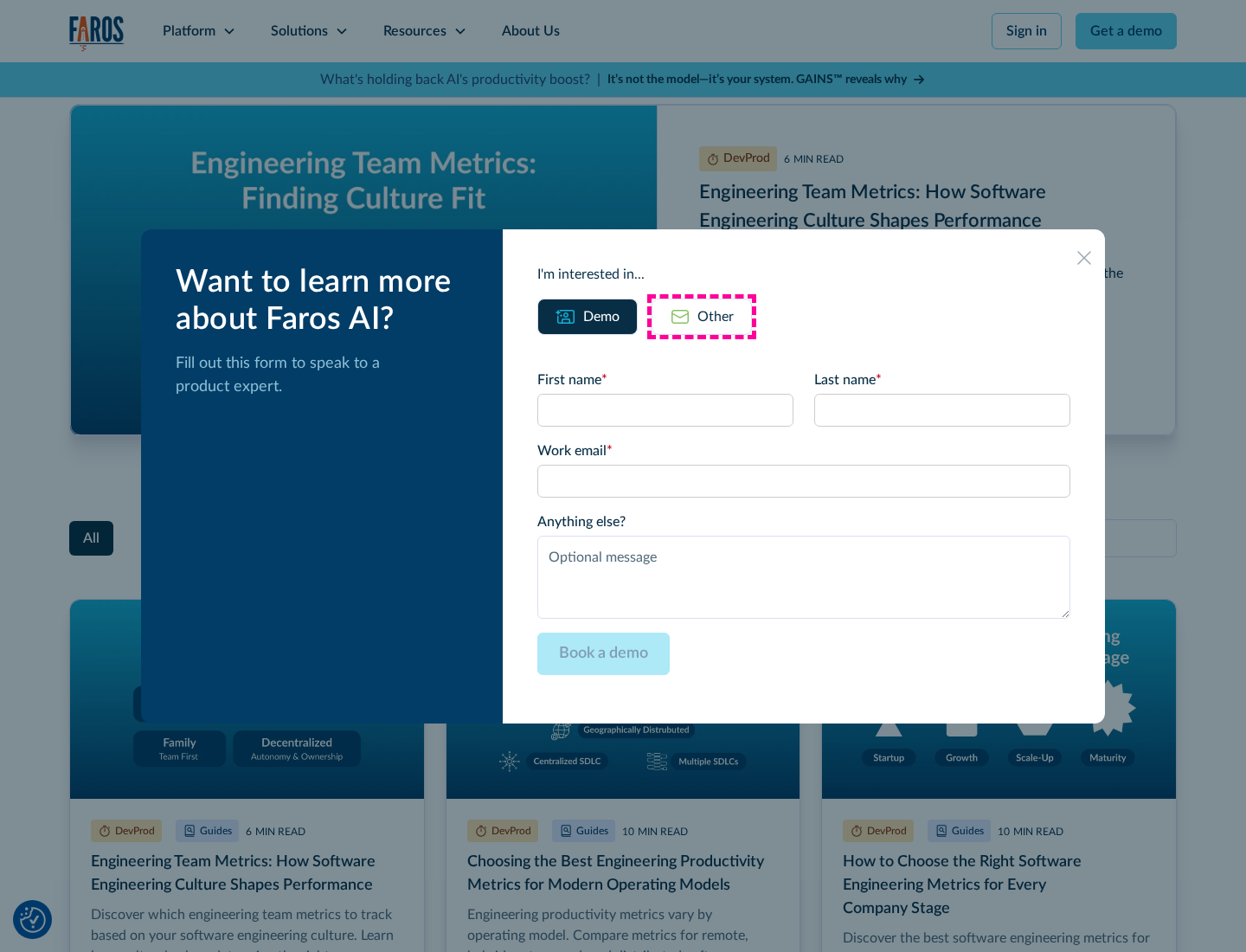
click at [702, 316] on div "Other" at bounding box center [715, 316] width 36 height 21
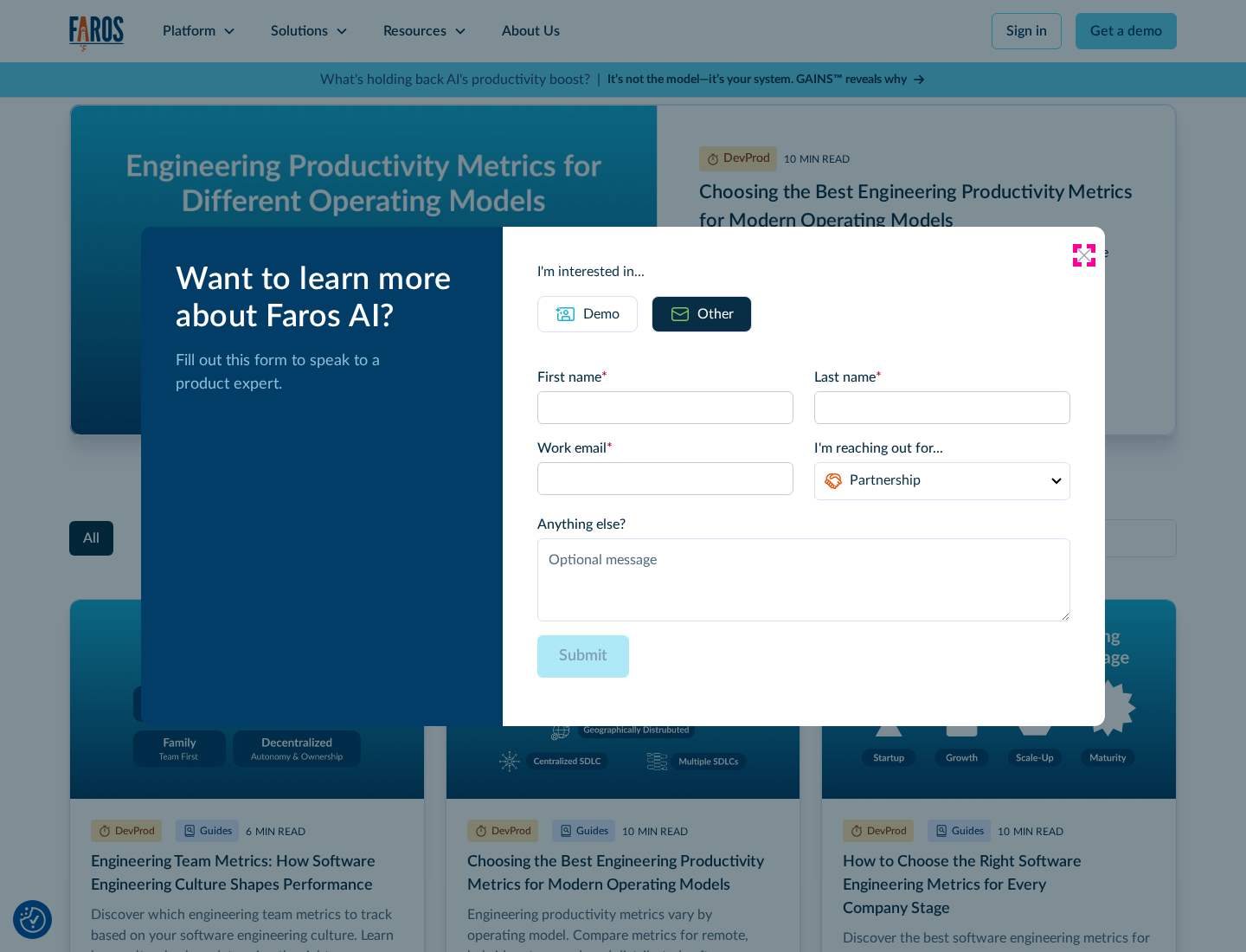
click at [1084, 254] on icon at bounding box center [1083, 255] width 14 height 14
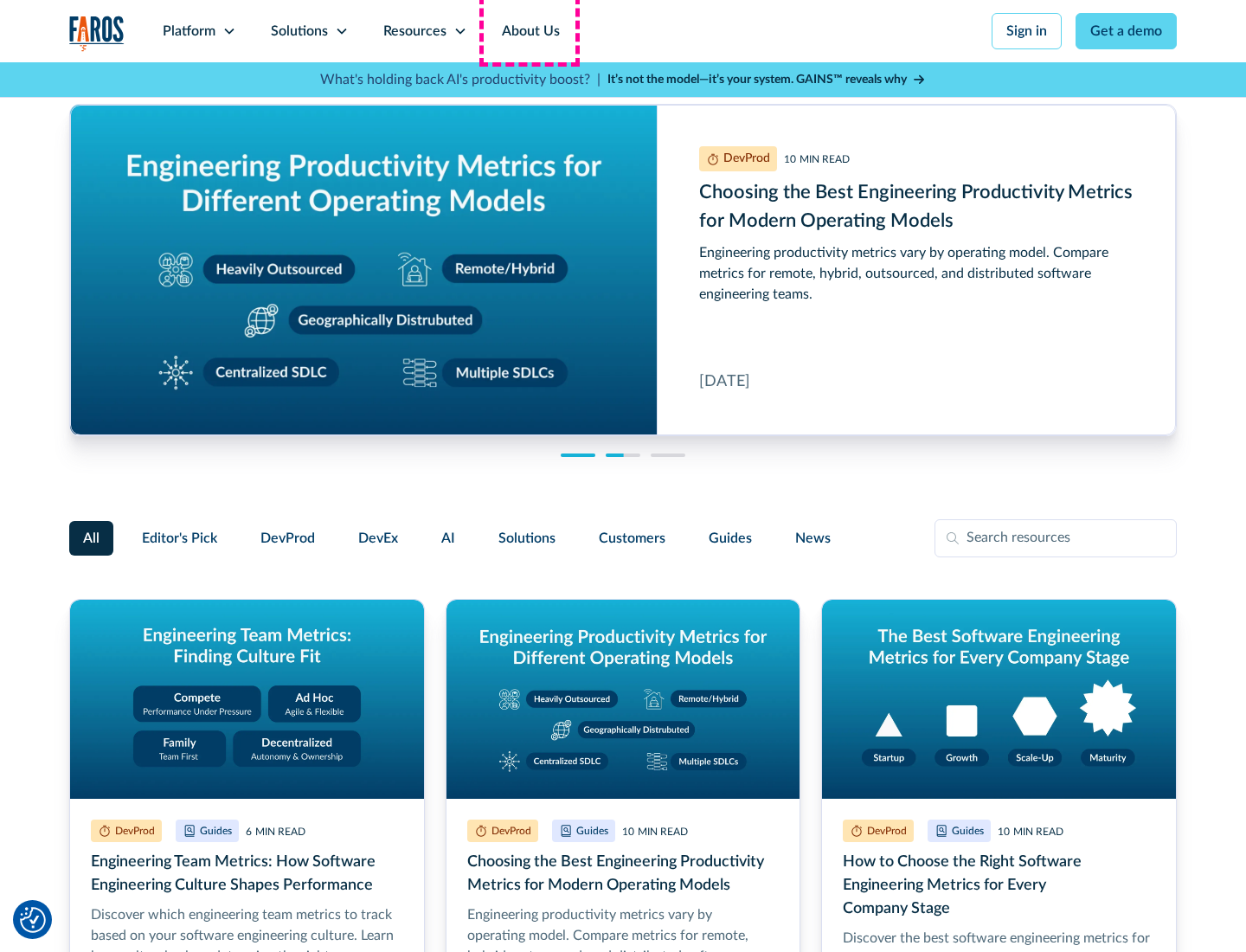
click at [529, 31] on link "About Us" at bounding box center [531, 31] width 92 height 62
